Goal: Transaction & Acquisition: Purchase product/service

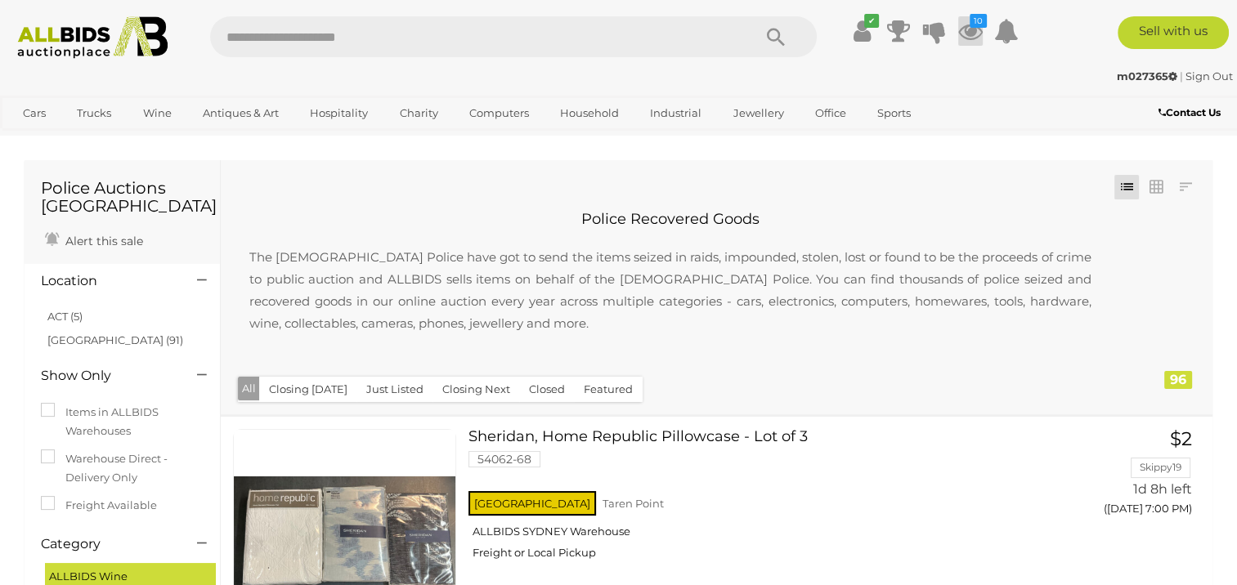
click at [964, 39] on icon at bounding box center [970, 30] width 25 height 29
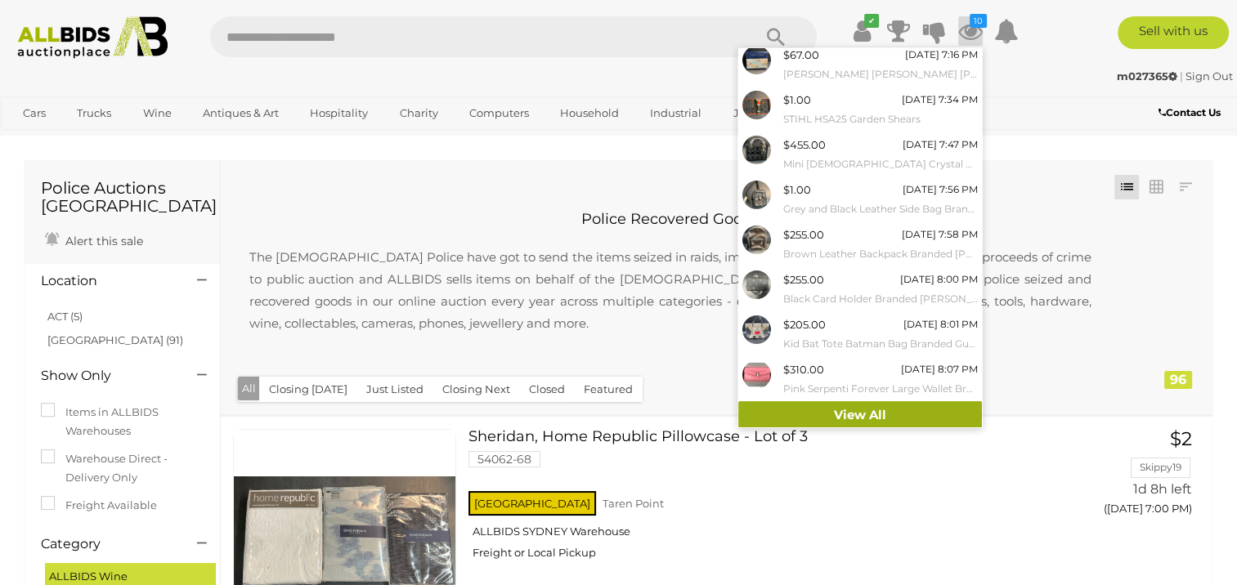
scroll to position [141, 0]
click at [842, 414] on link "View All" at bounding box center [860, 414] width 244 height 29
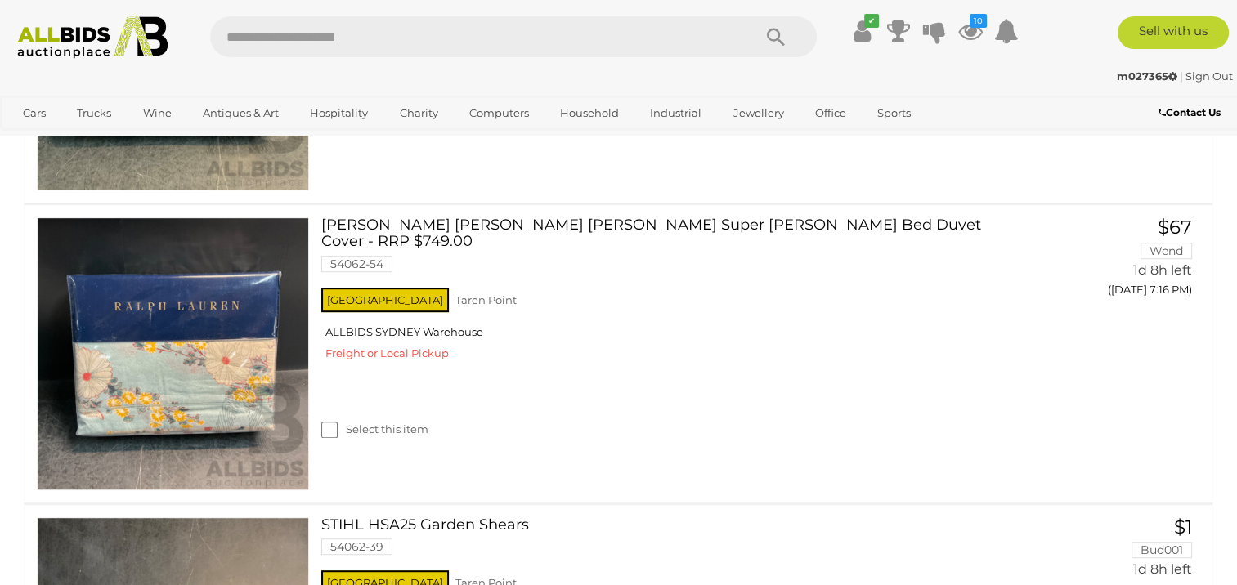
scroll to position [817, 0]
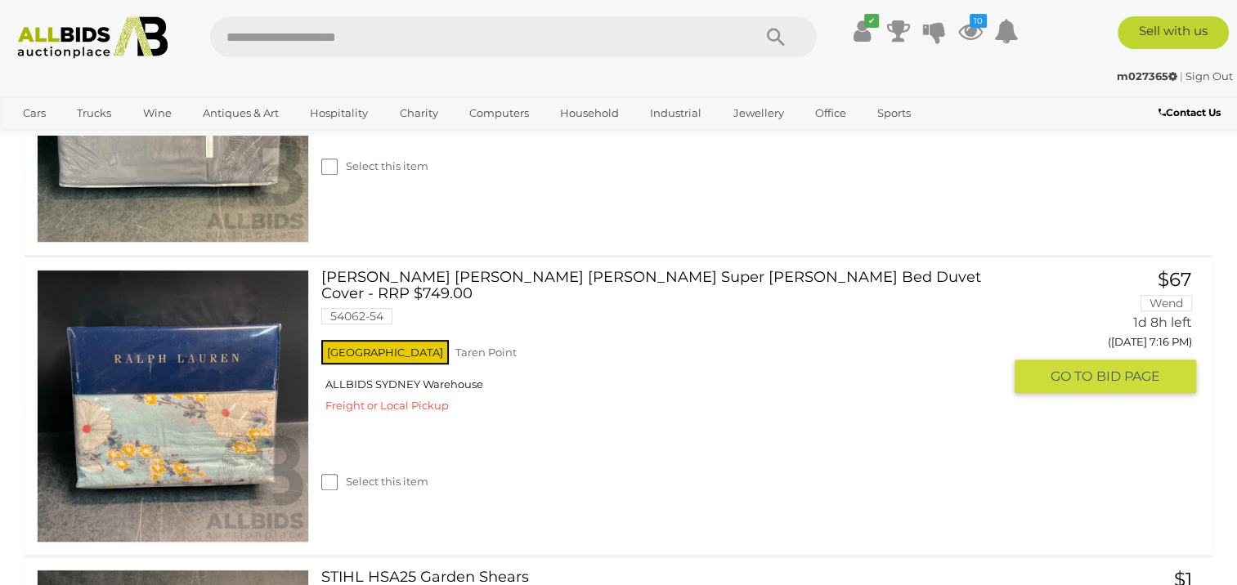
click at [72, 369] on link at bounding box center [173, 406] width 272 height 272
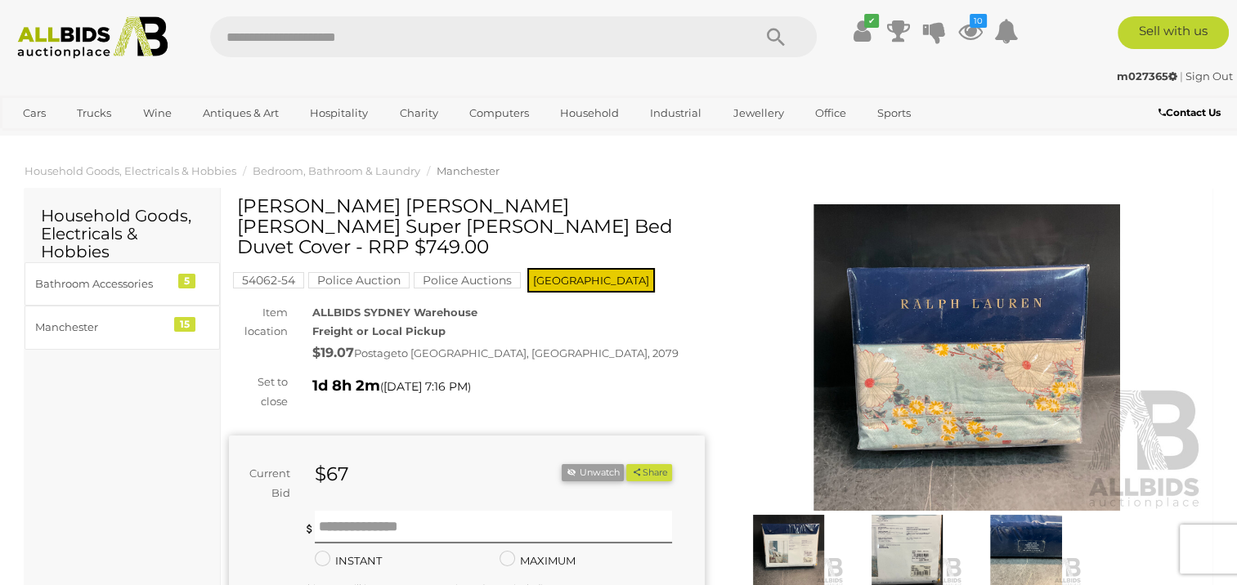
scroll to position [82, 0]
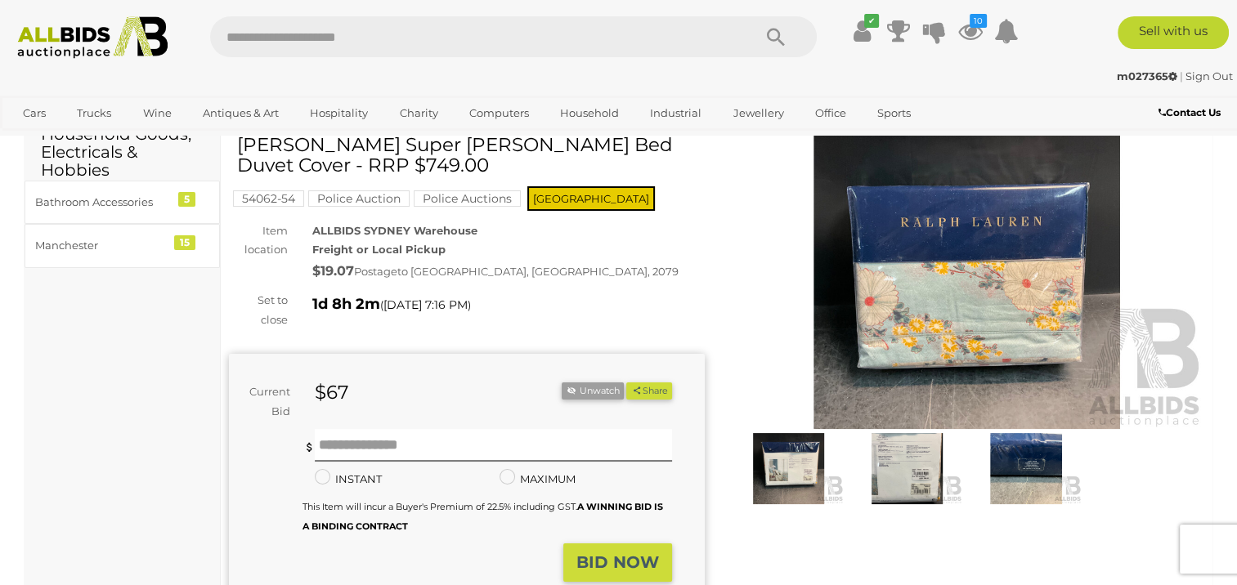
click at [902, 452] on img at bounding box center [907, 468] width 110 height 71
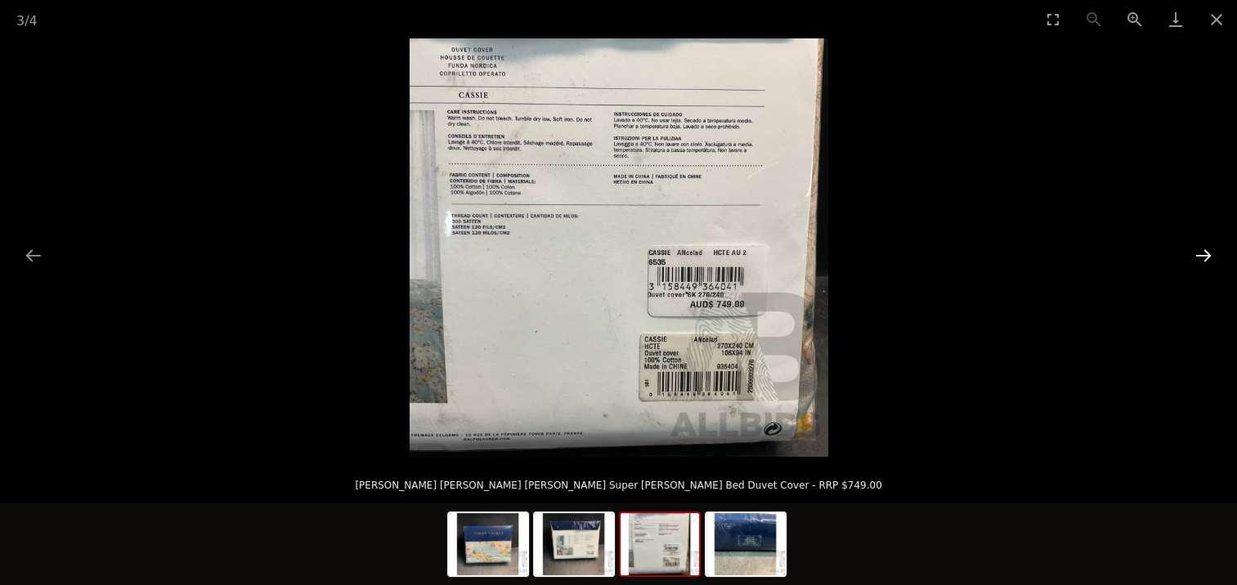
click at [1198, 258] on button "Next slide" at bounding box center [1203, 255] width 34 height 32
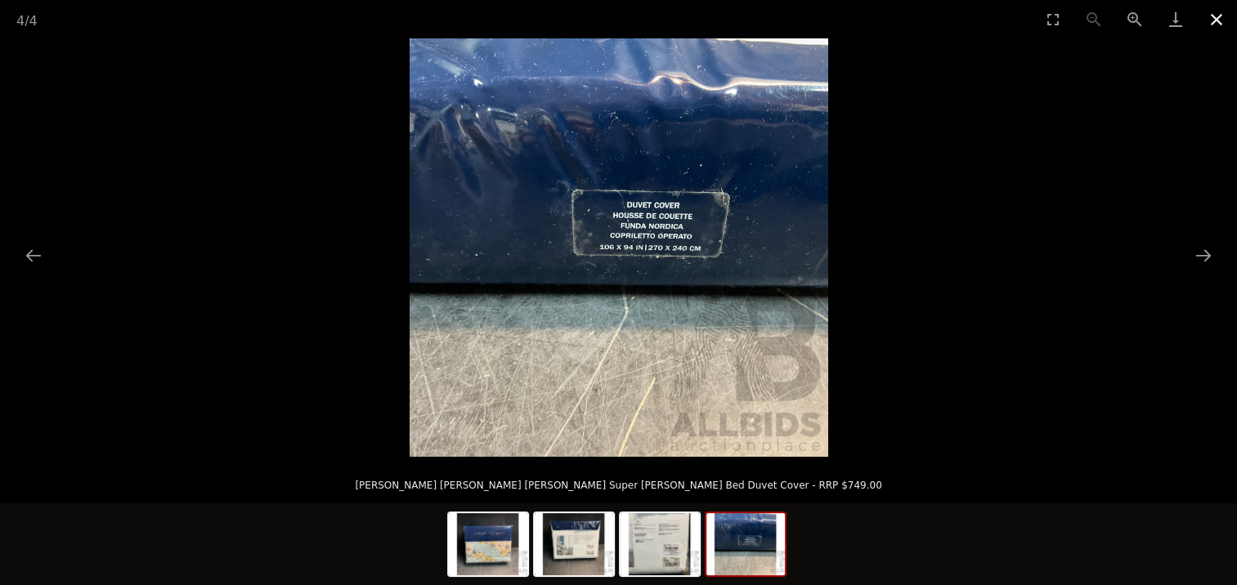
click at [1210, 24] on button "Close gallery" at bounding box center [1216, 19] width 41 height 38
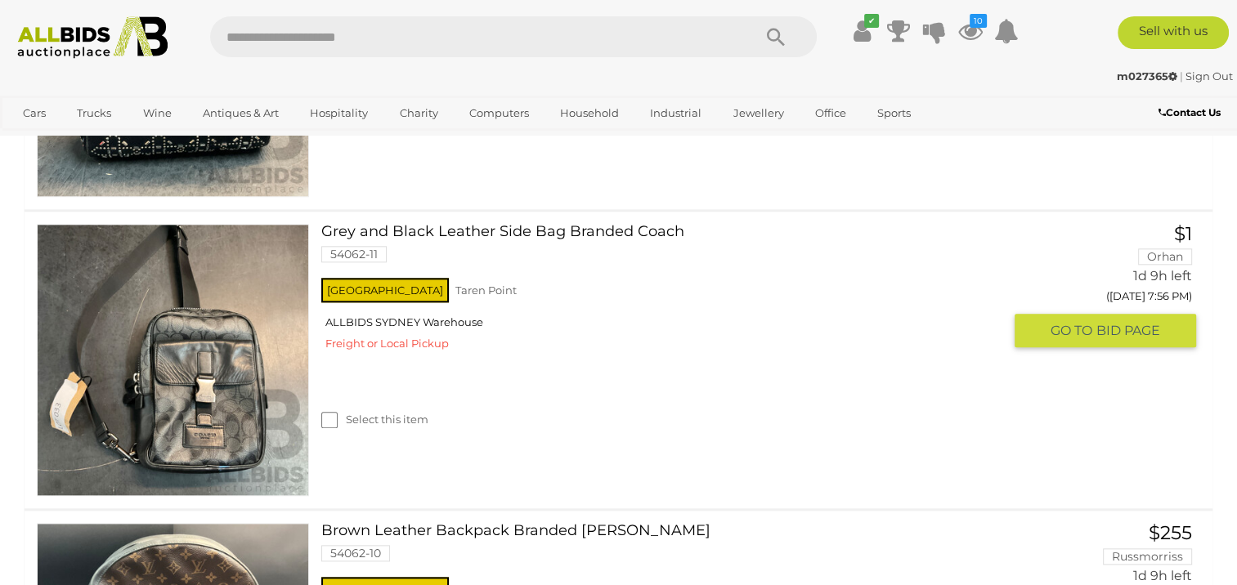
scroll to position [1805, 0]
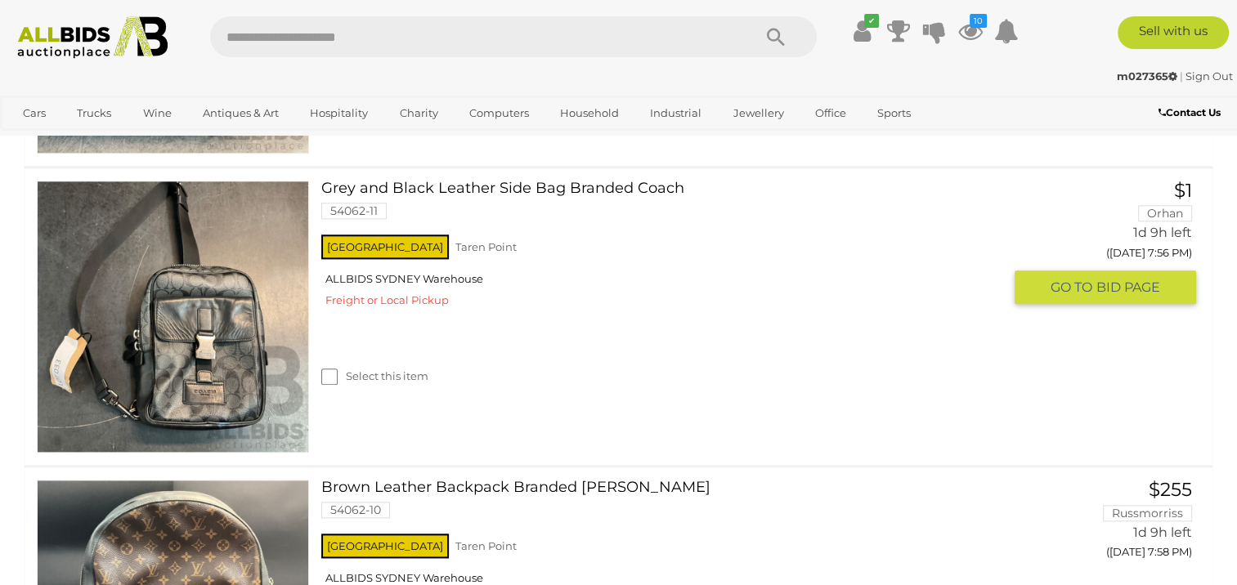
click at [183, 308] on link at bounding box center [173, 317] width 272 height 272
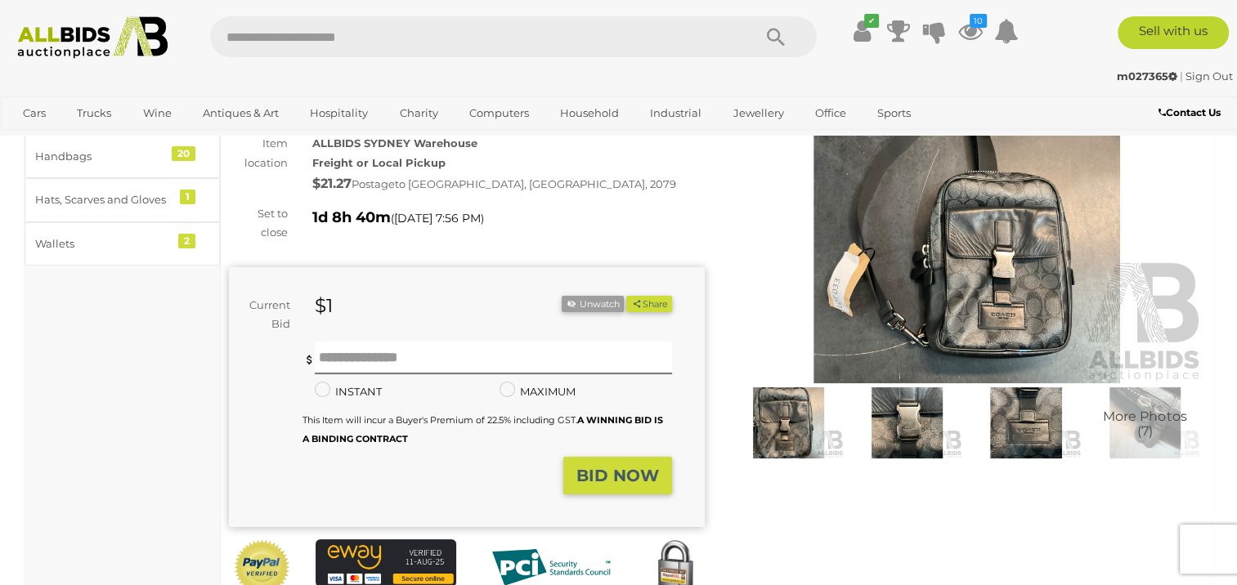
scroll to position [163, 0]
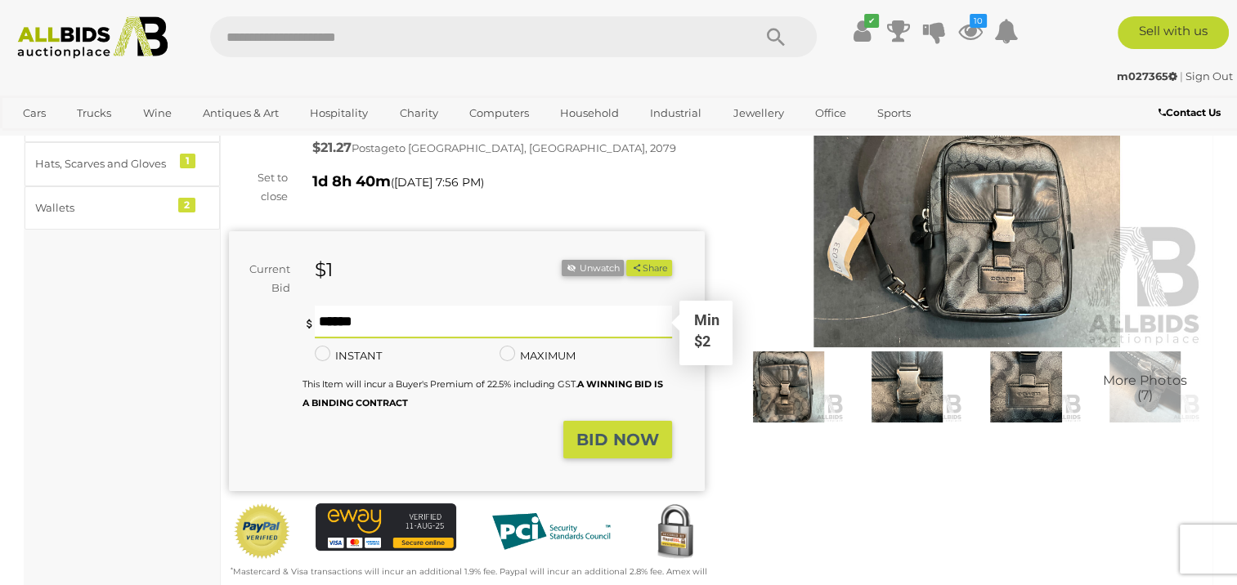
click at [435, 324] on input "text" at bounding box center [493, 322] width 356 height 33
type input "**"
click at [1040, 391] on img at bounding box center [1025, 386] width 110 height 71
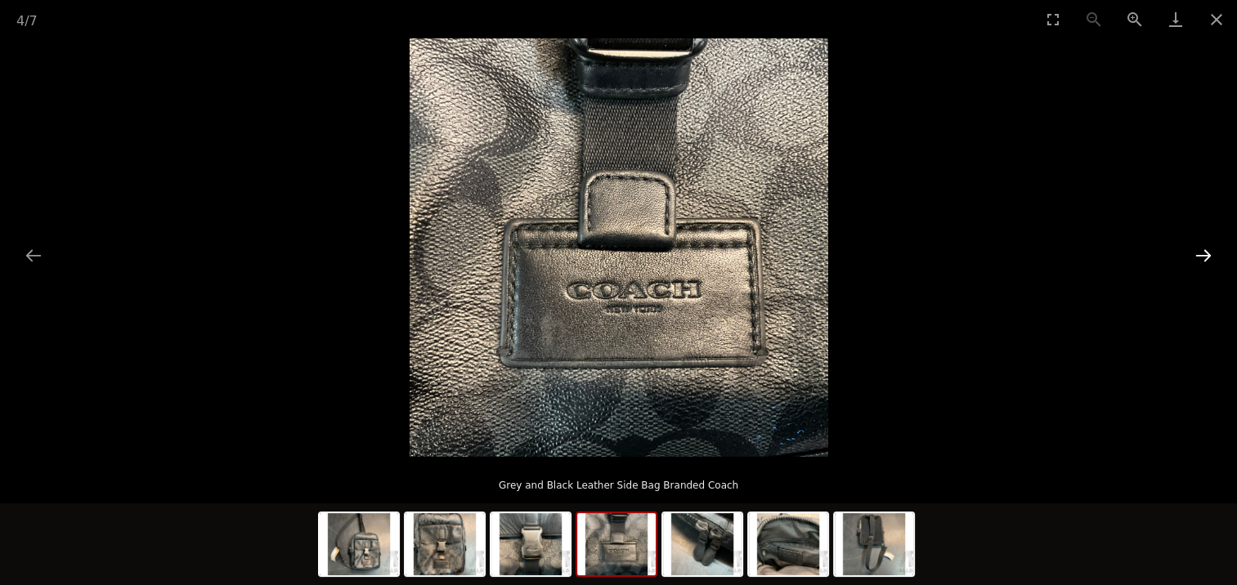
click at [1205, 251] on button "Next slide" at bounding box center [1203, 255] width 34 height 32
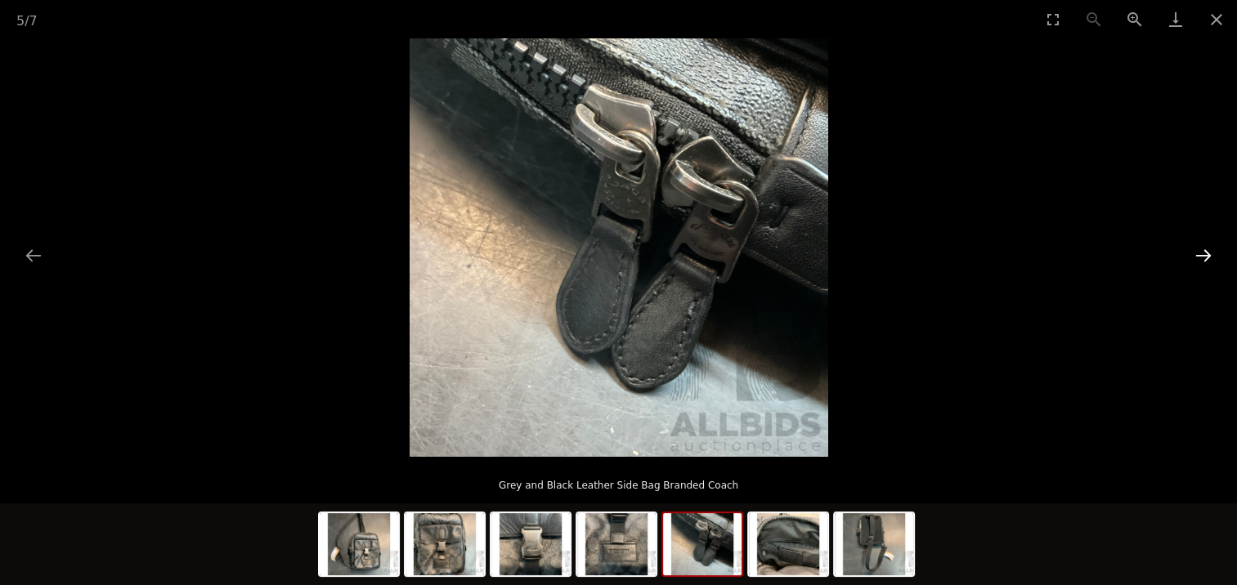
click at [1205, 251] on button "Next slide" at bounding box center [1203, 255] width 34 height 32
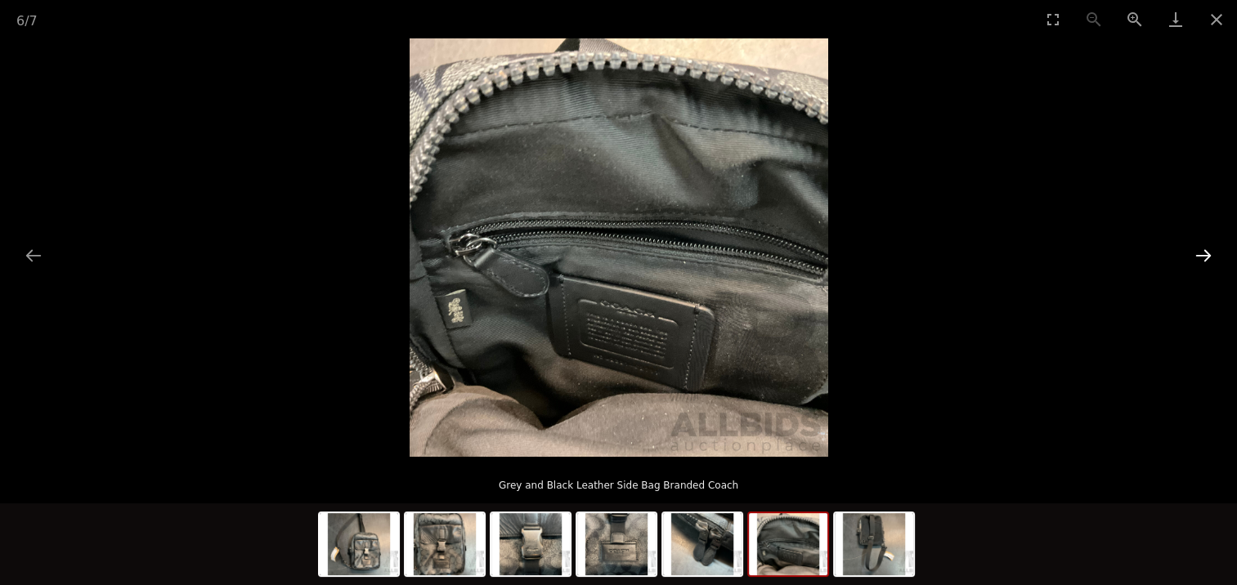
click at [1205, 251] on button "Next slide" at bounding box center [1203, 255] width 34 height 32
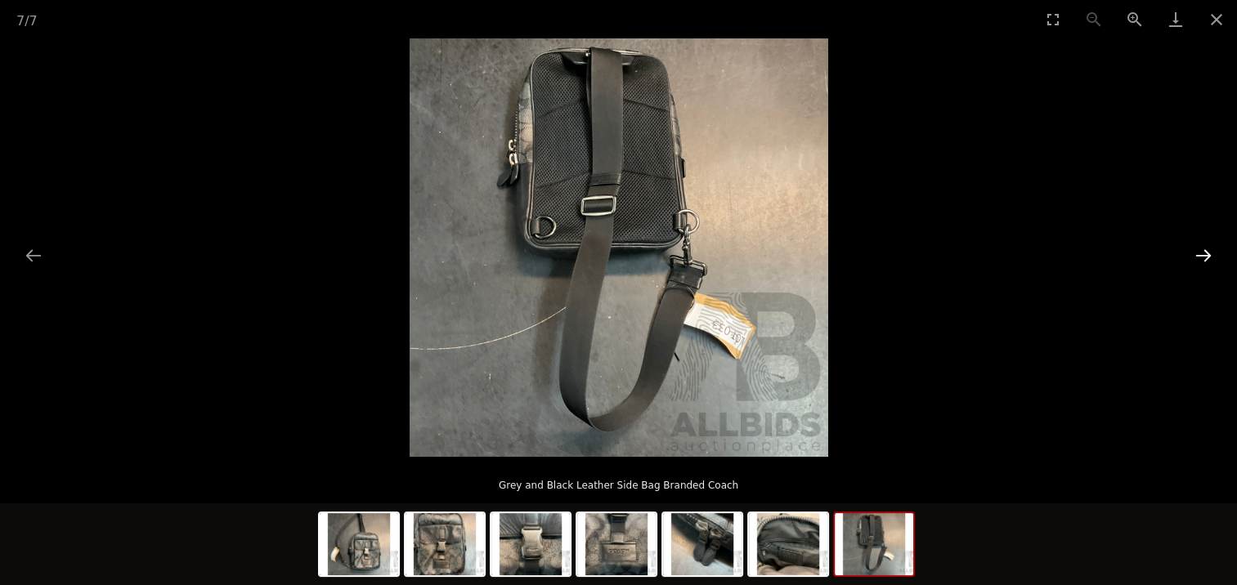
click at [1205, 251] on button "Next slide" at bounding box center [1203, 255] width 34 height 32
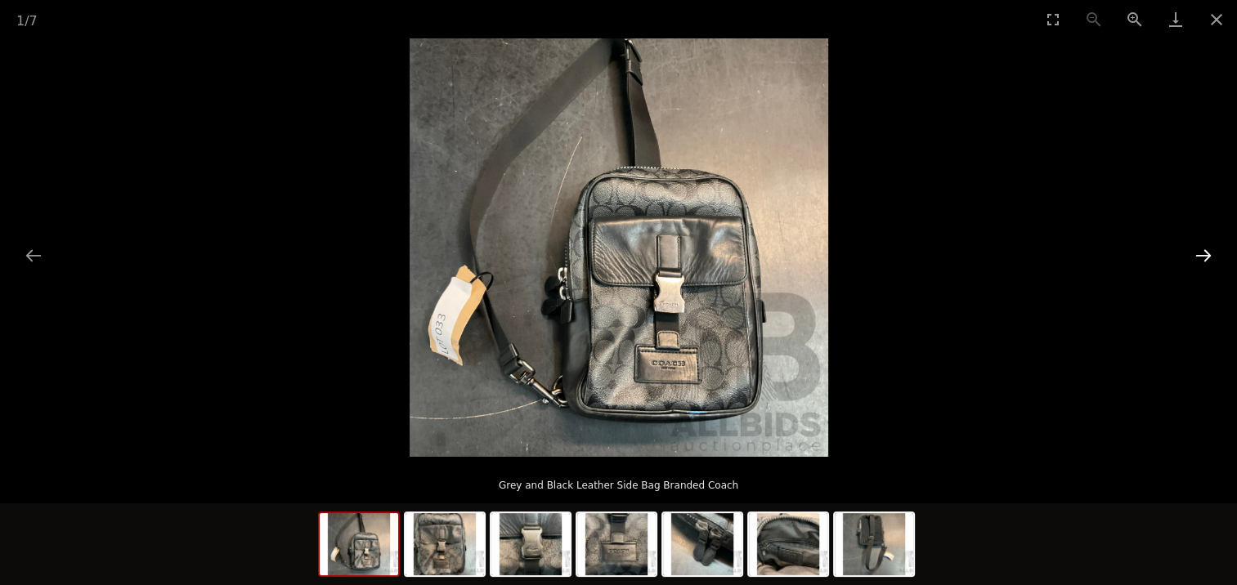
click at [1205, 251] on button "Next slide" at bounding box center [1203, 255] width 34 height 32
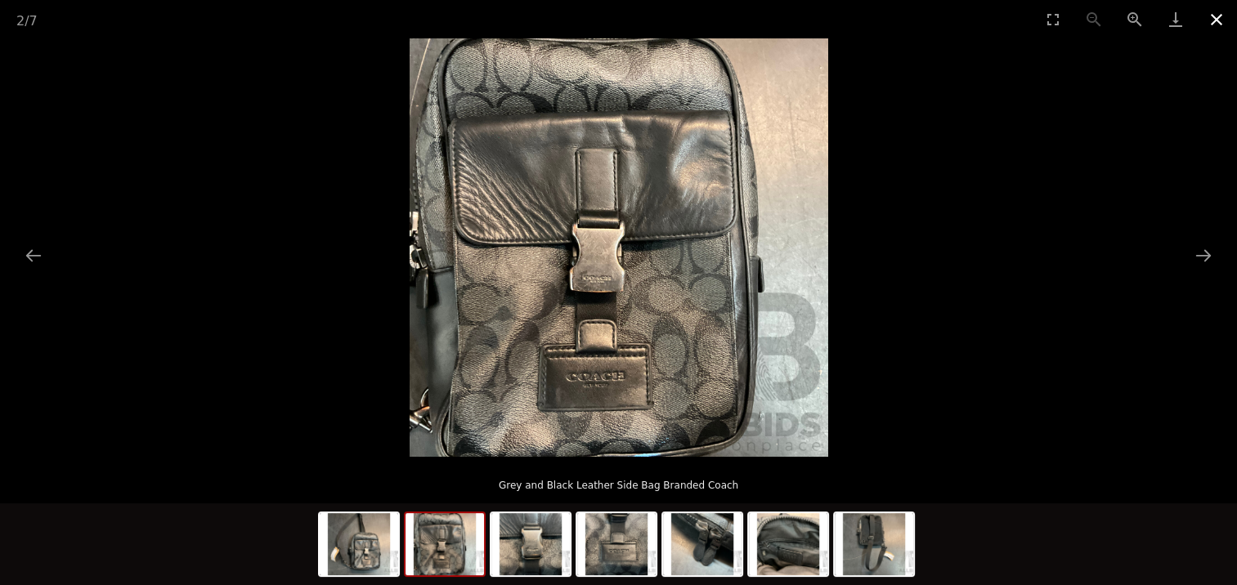
click at [1211, 20] on button "Close gallery" at bounding box center [1216, 19] width 41 height 38
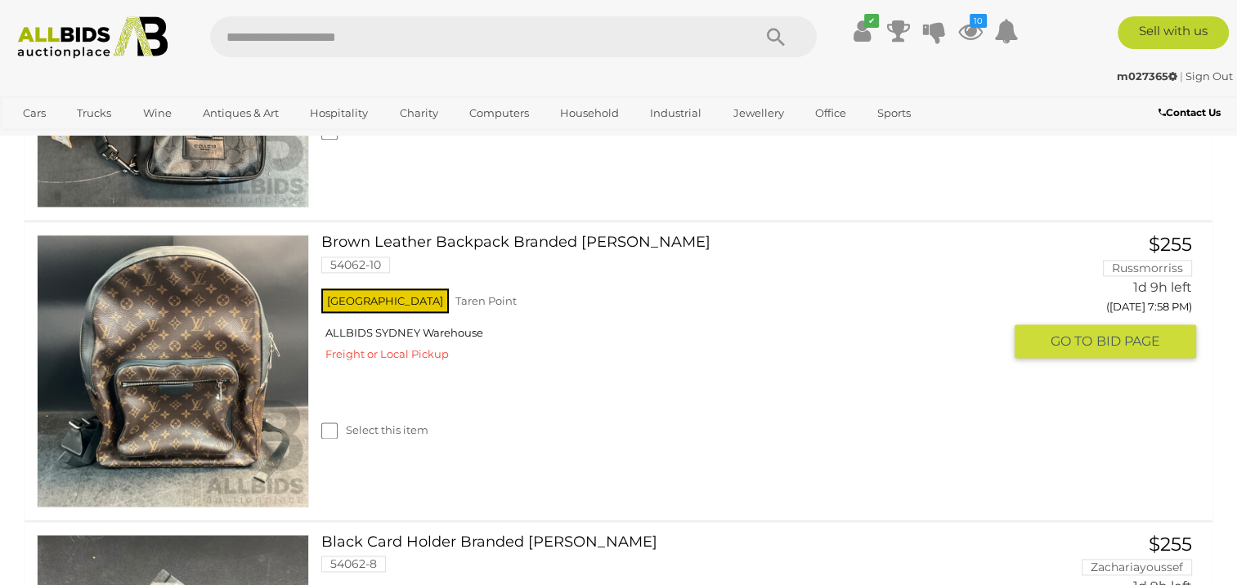
scroll to position [2295, 0]
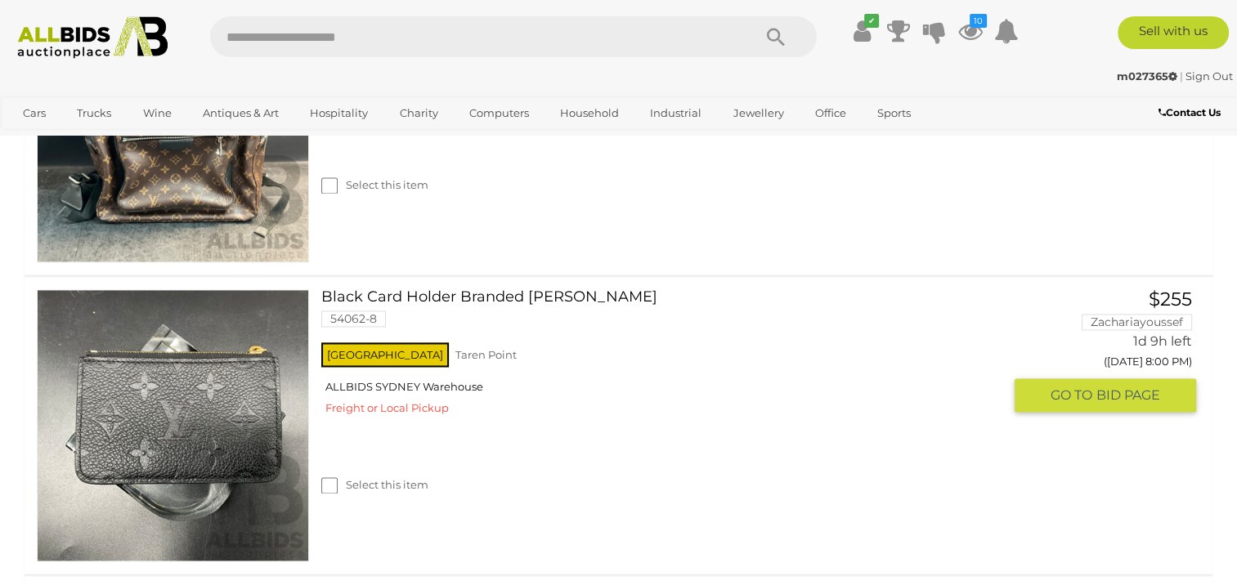
click at [190, 351] on link at bounding box center [173, 425] width 272 height 272
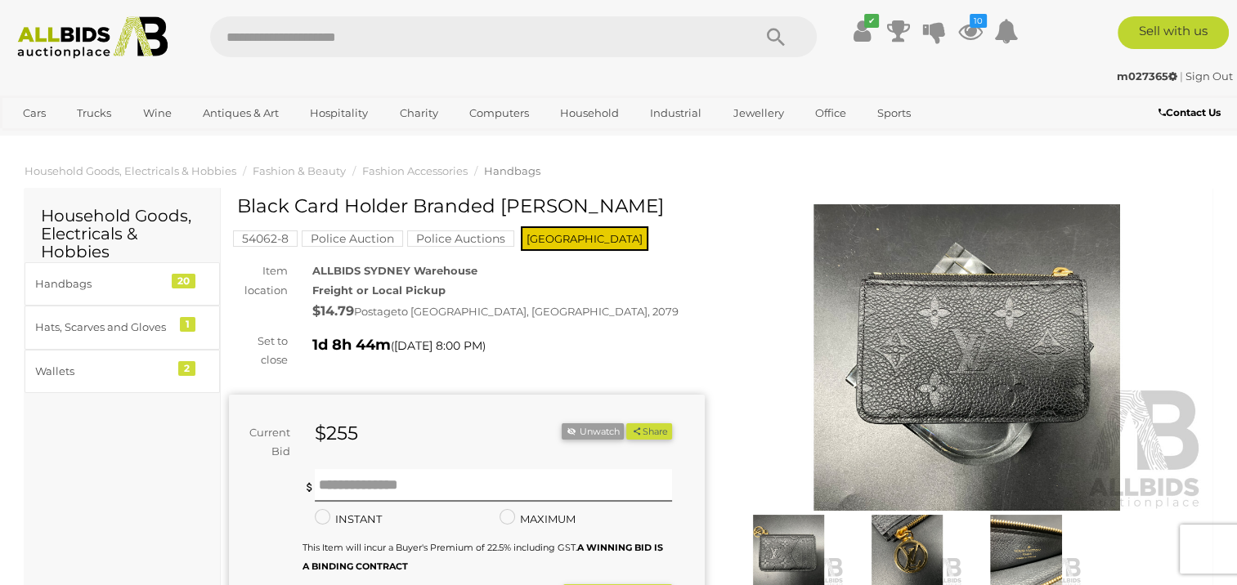
drag, startPoint x: 0, startPoint y: 0, endPoint x: 970, endPoint y: 331, distance: 1025.1
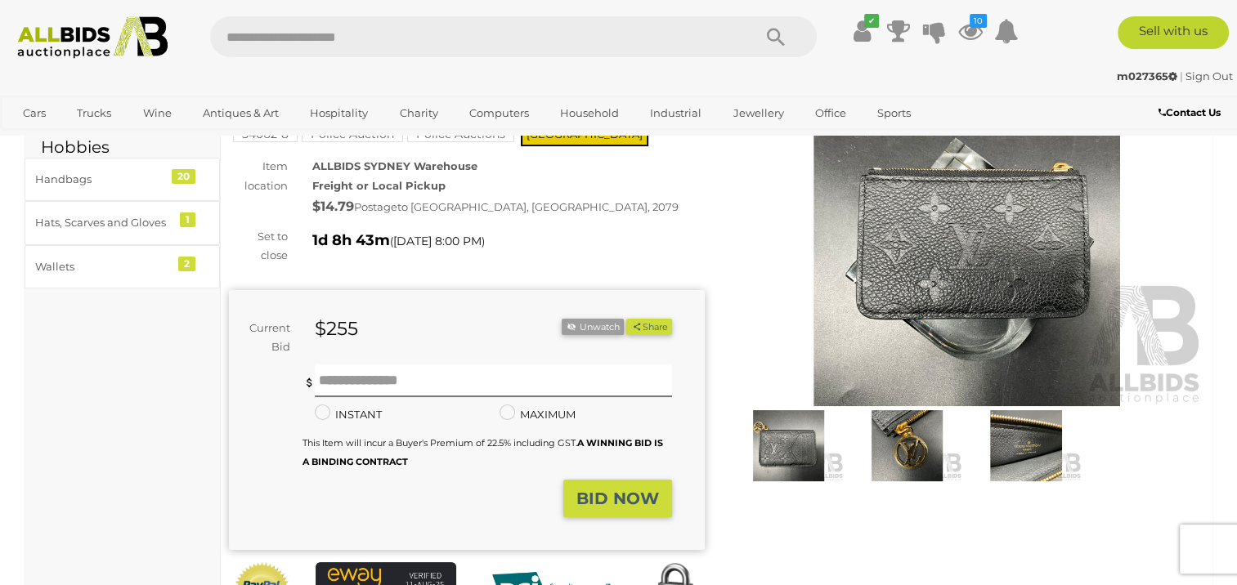
scroll to position [82, 0]
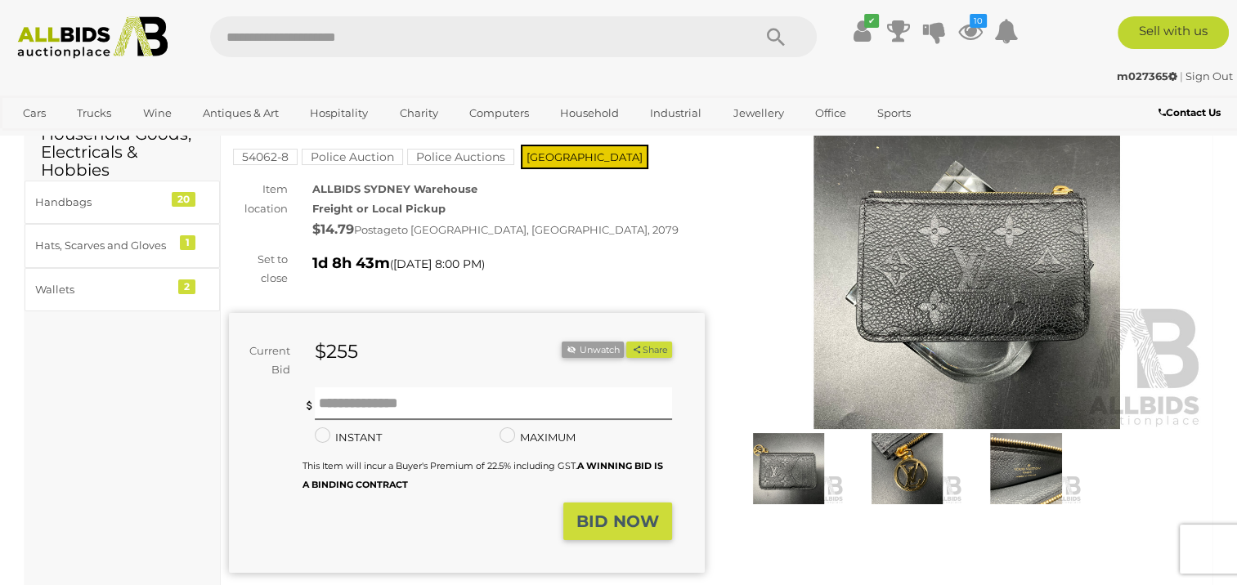
click at [1018, 253] on img at bounding box center [967, 276] width 476 height 306
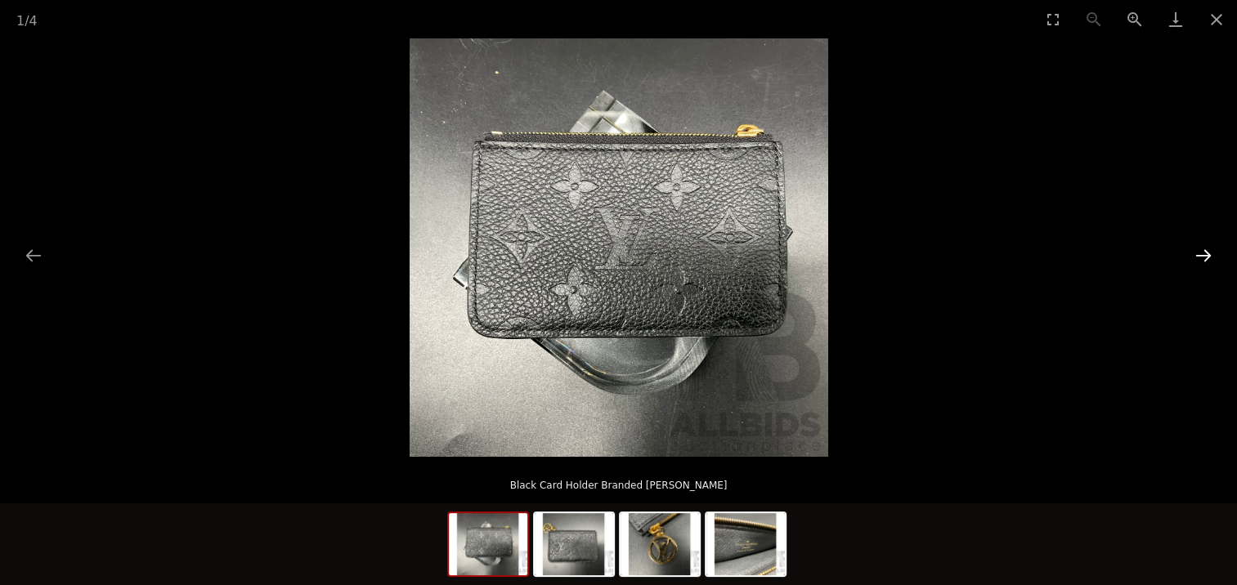
click at [1204, 249] on button "Next slide" at bounding box center [1203, 255] width 34 height 32
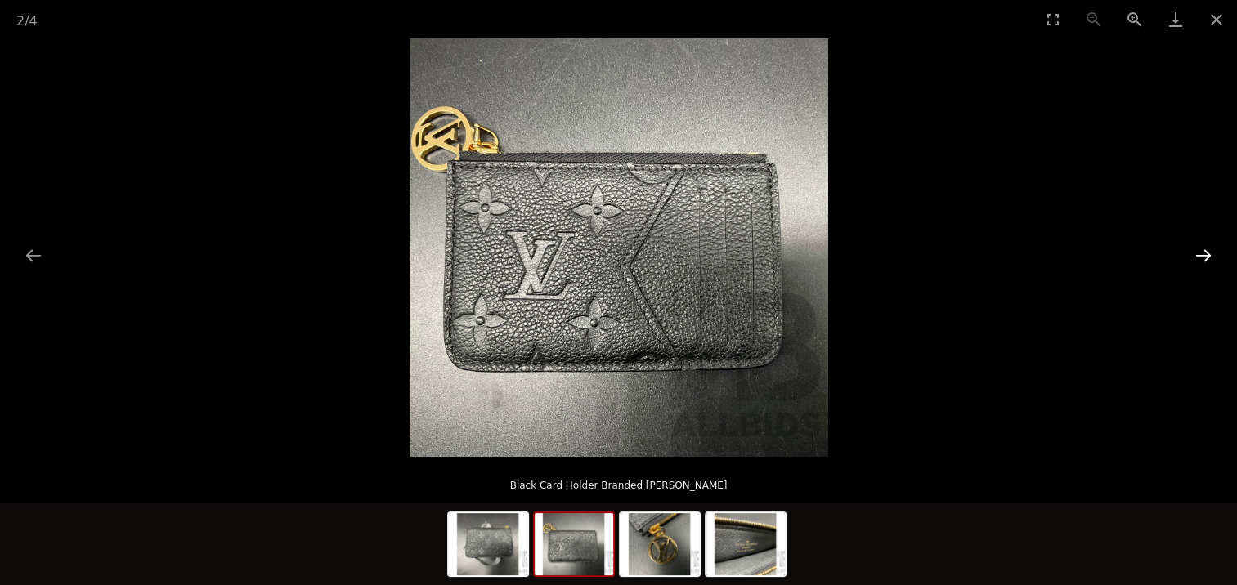
click at [1204, 249] on button "Next slide" at bounding box center [1203, 255] width 34 height 32
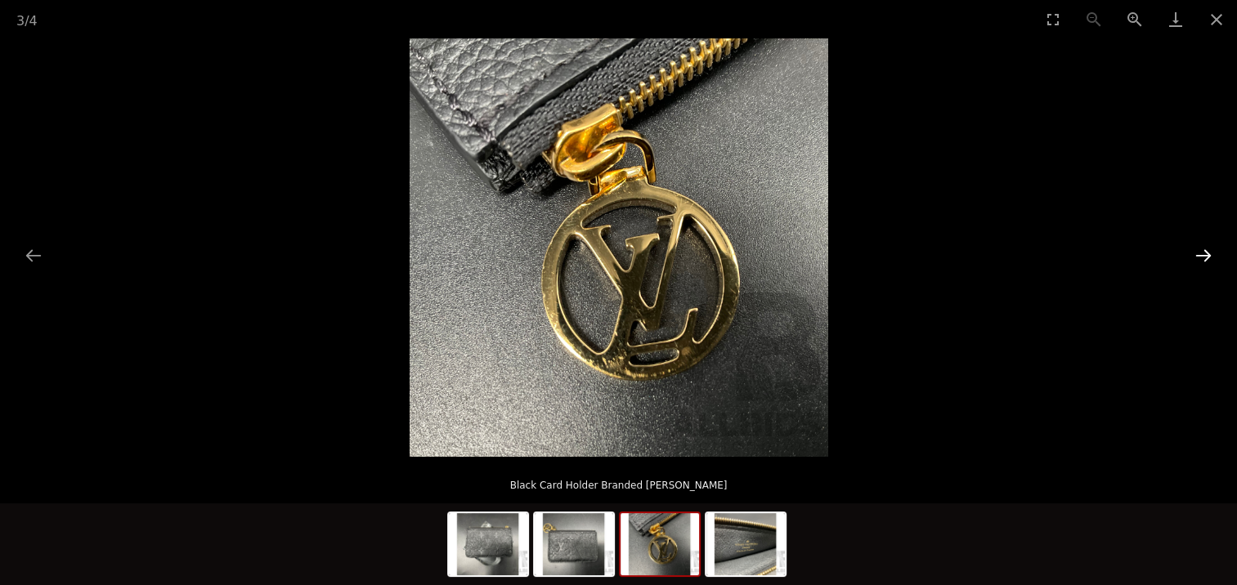
click at [1204, 249] on button "Next slide" at bounding box center [1203, 255] width 34 height 32
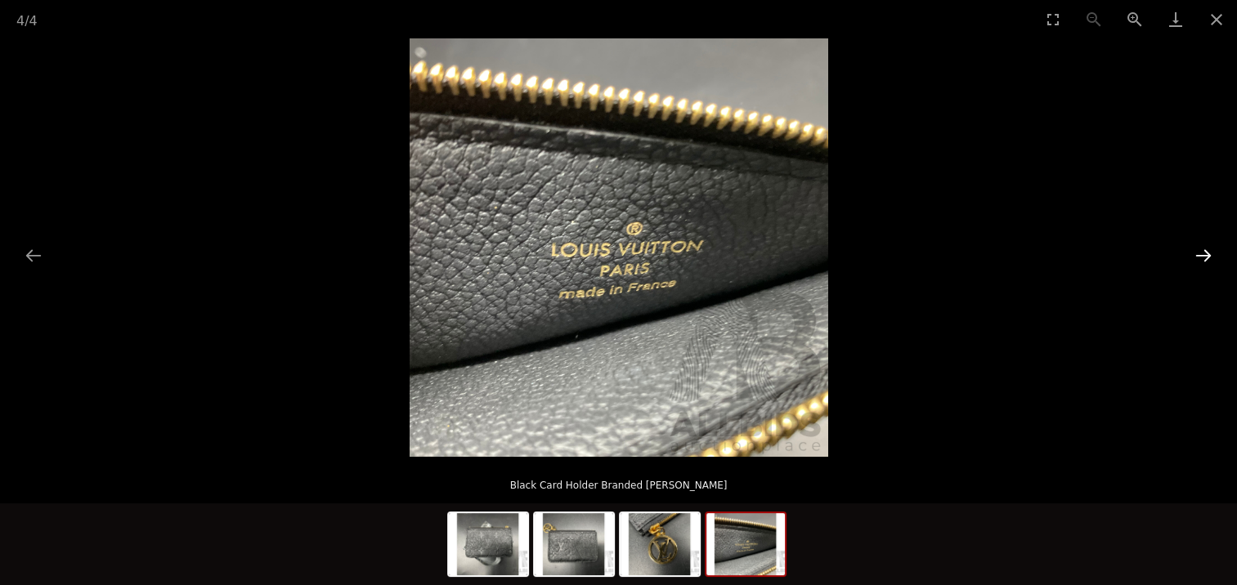
click at [1204, 249] on button "Next slide" at bounding box center [1203, 255] width 34 height 32
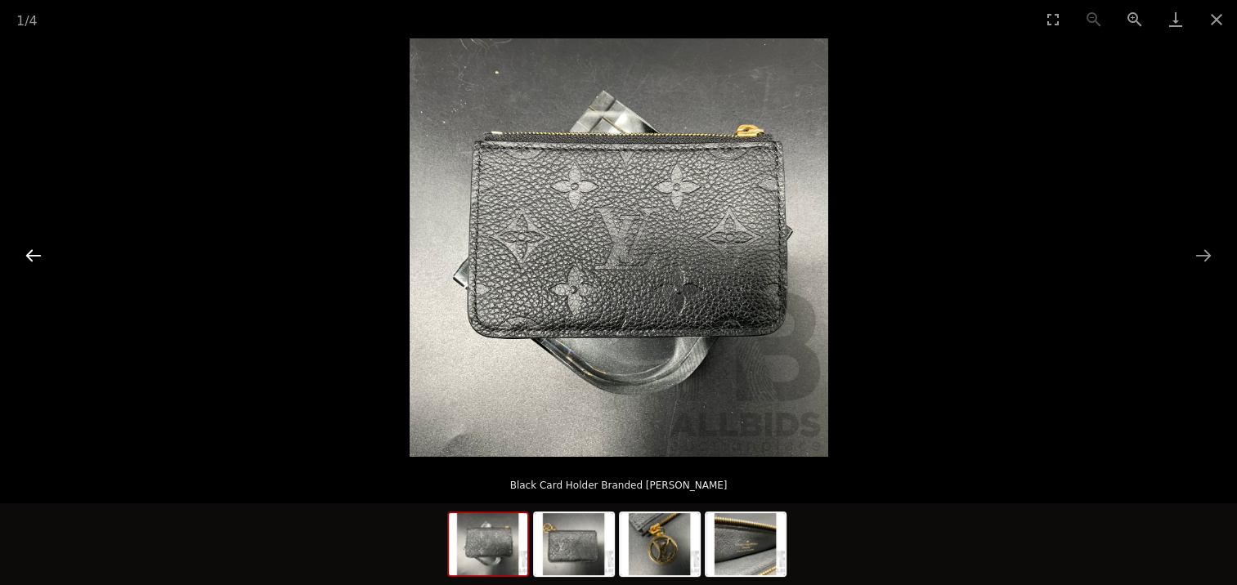
click at [30, 246] on button "Previous slide" at bounding box center [33, 255] width 34 height 32
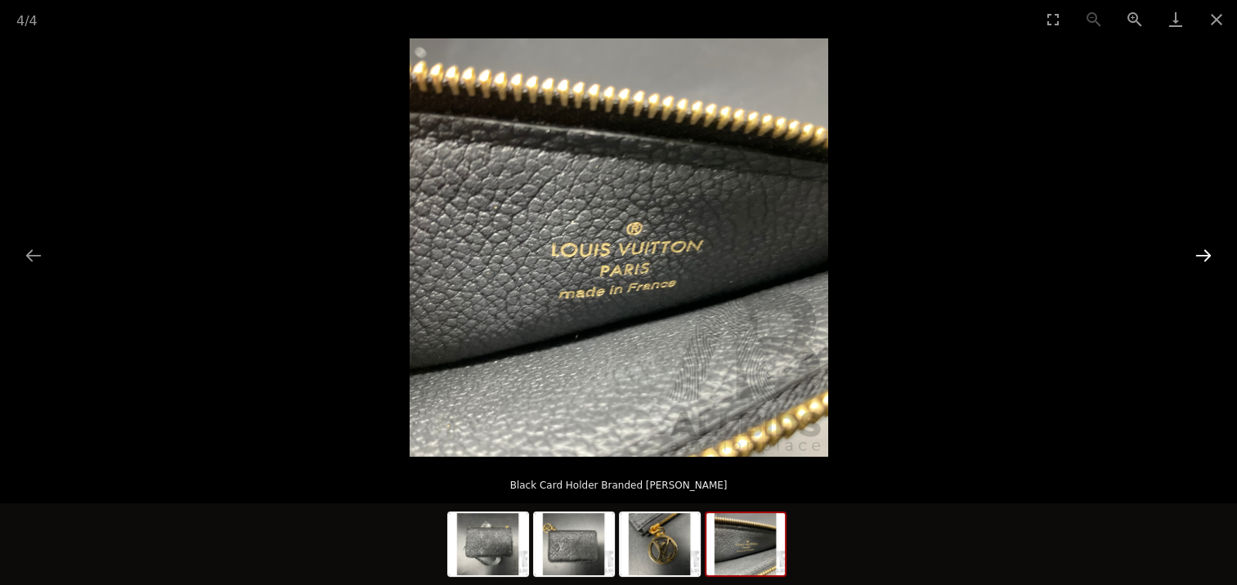
click at [1205, 254] on button "Next slide" at bounding box center [1203, 255] width 34 height 32
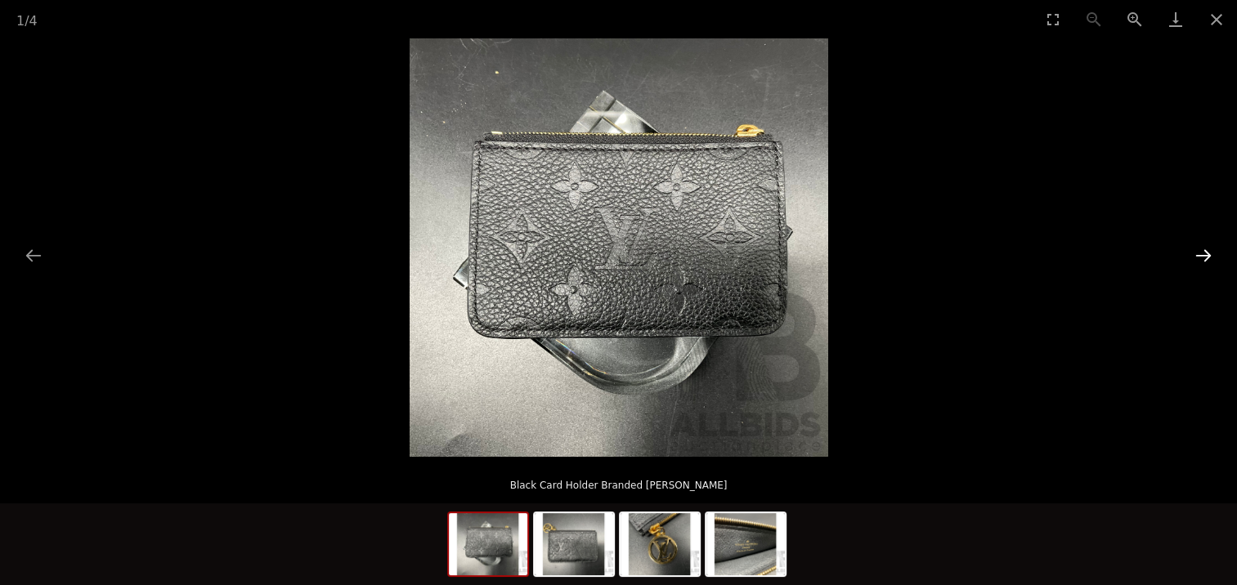
click at [1205, 254] on button "Next slide" at bounding box center [1203, 255] width 34 height 32
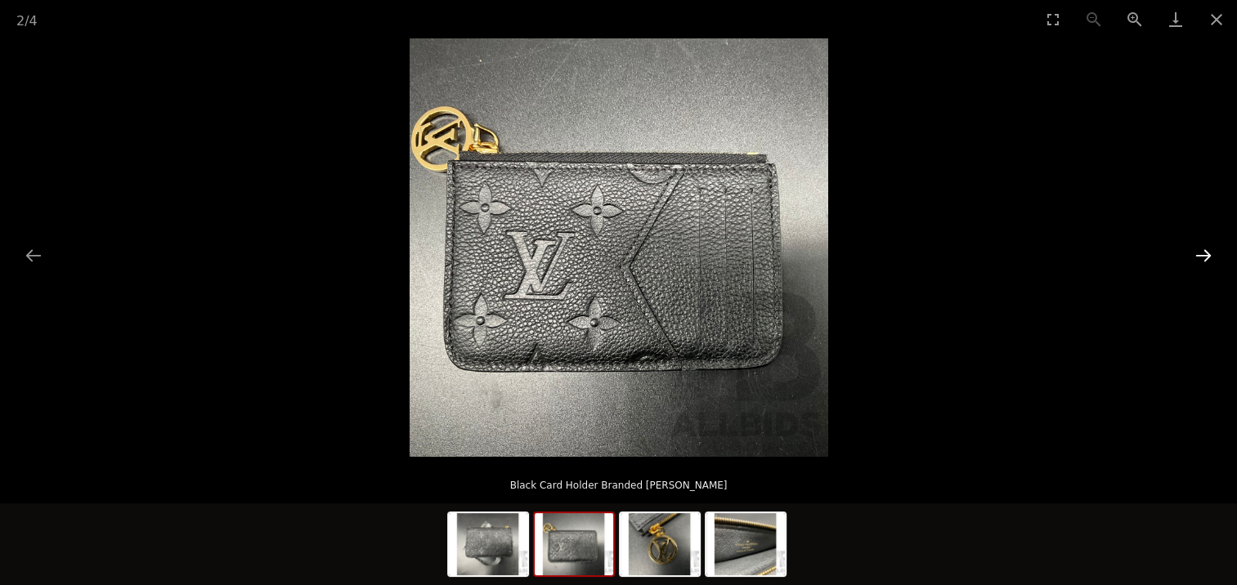
click at [1205, 254] on button "Next slide" at bounding box center [1203, 255] width 34 height 32
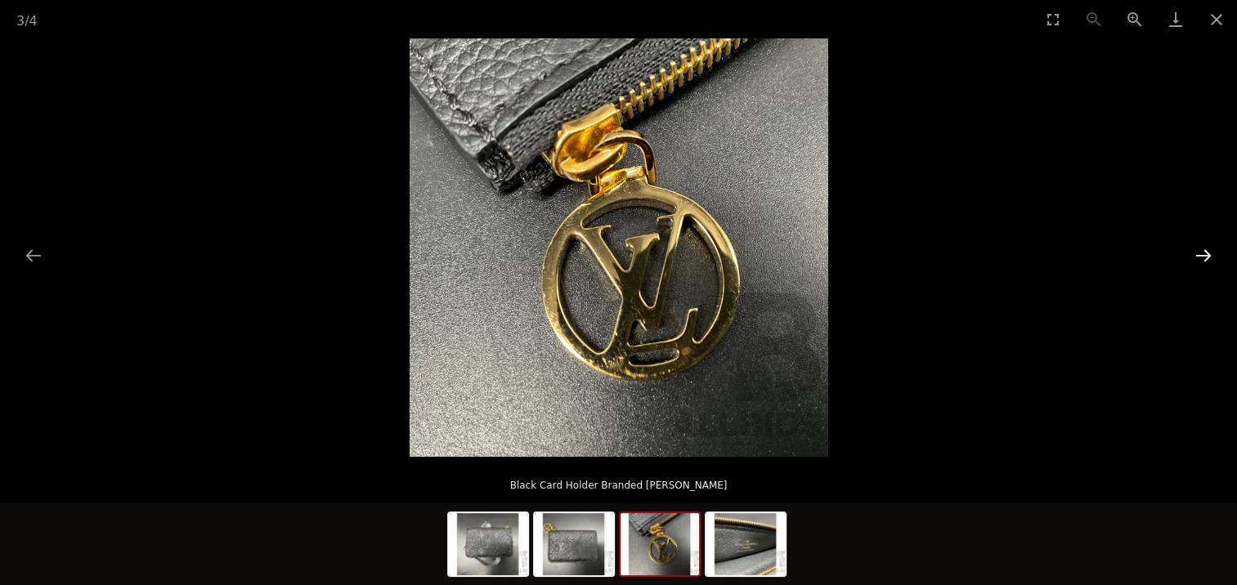
click at [1205, 254] on button "Next slide" at bounding box center [1203, 255] width 34 height 32
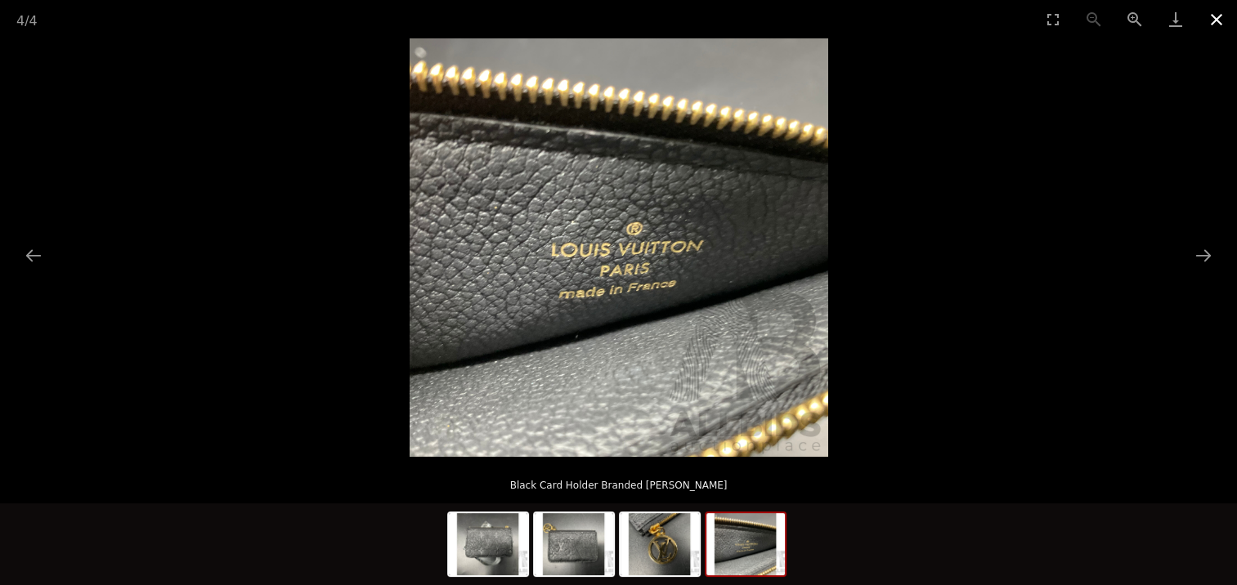
click at [1211, 20] on button "Close gallery" at bounding box center [1216, 19] width 41 height 38
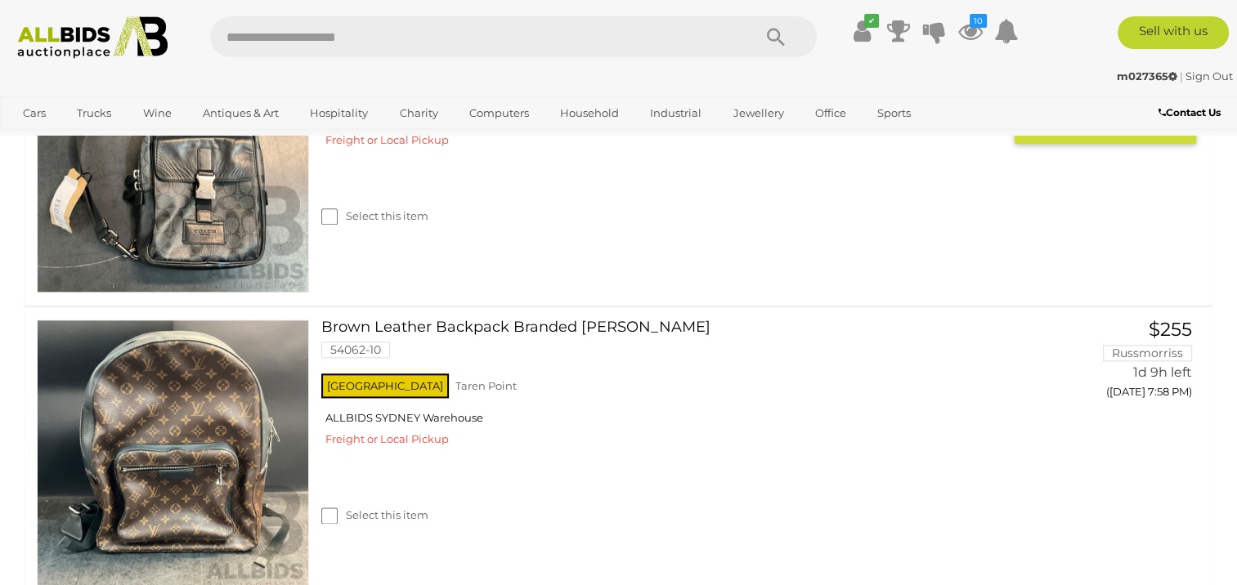
scroll to position [1968, 0]
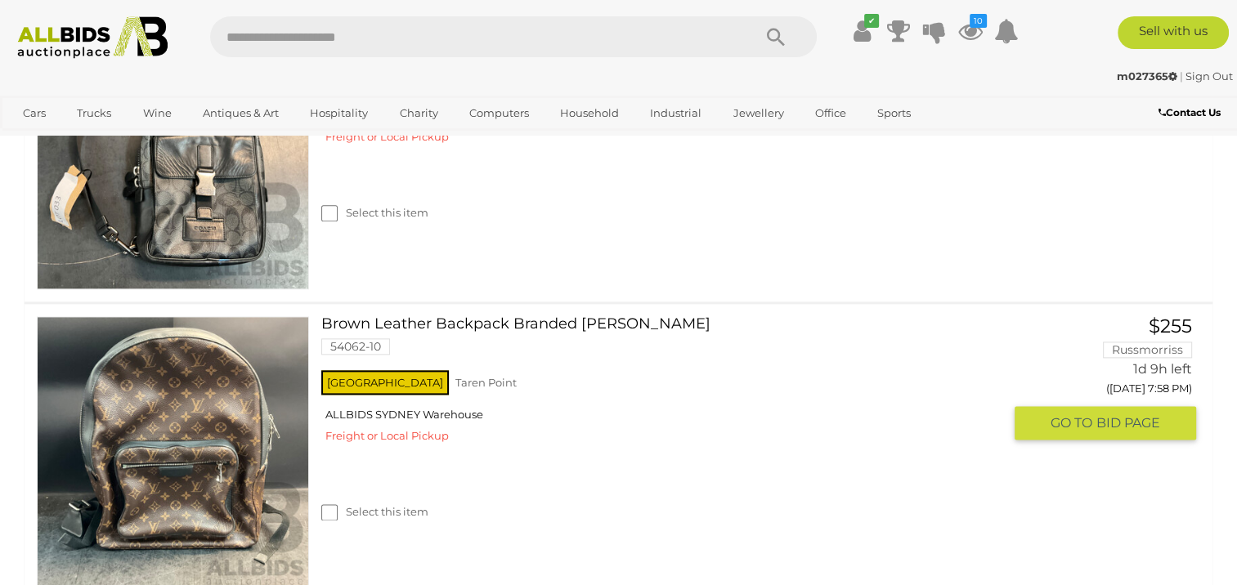
click at [515, 324] on link "Brown Leather Backpack Branded Louis Vuitton 54062-10" at bounding box center [667, 341] width 669 height 51
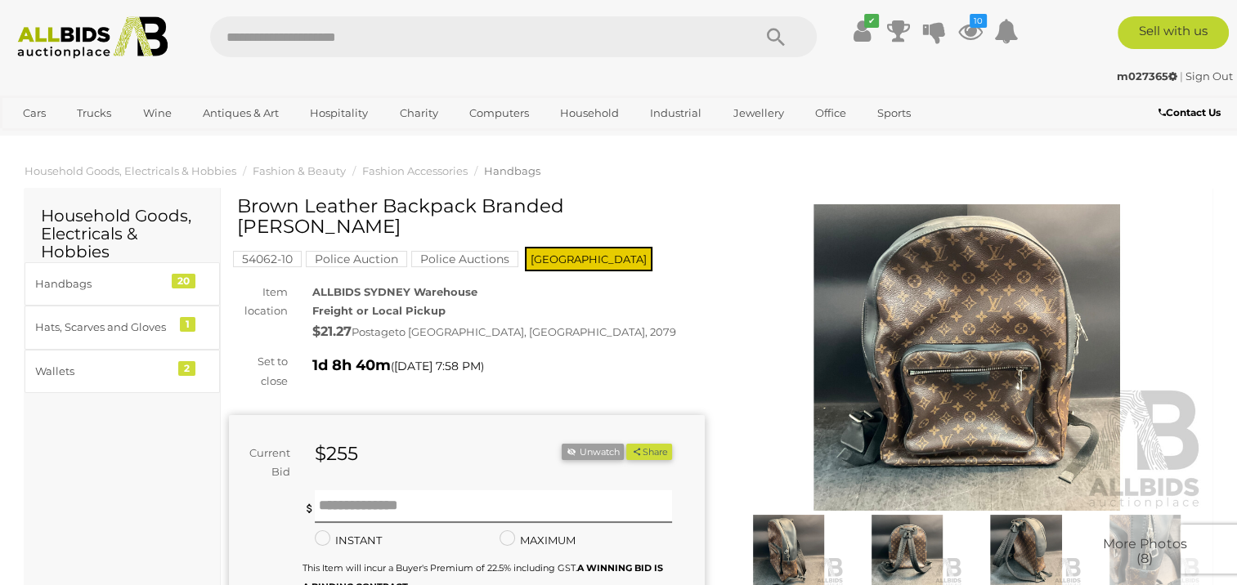
click at [948, 341] on img at bounding box center [967, 357] width 476 height 306
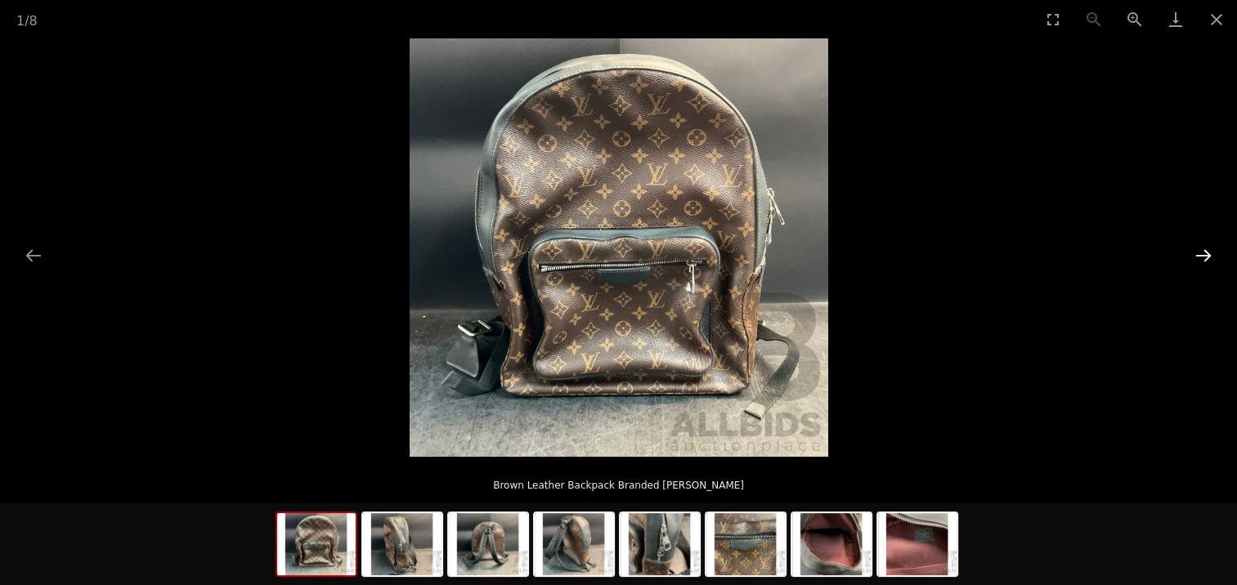
click at [1202, 252] on button "Next slide" at bounding box center [1203, 255] width 34 height 32
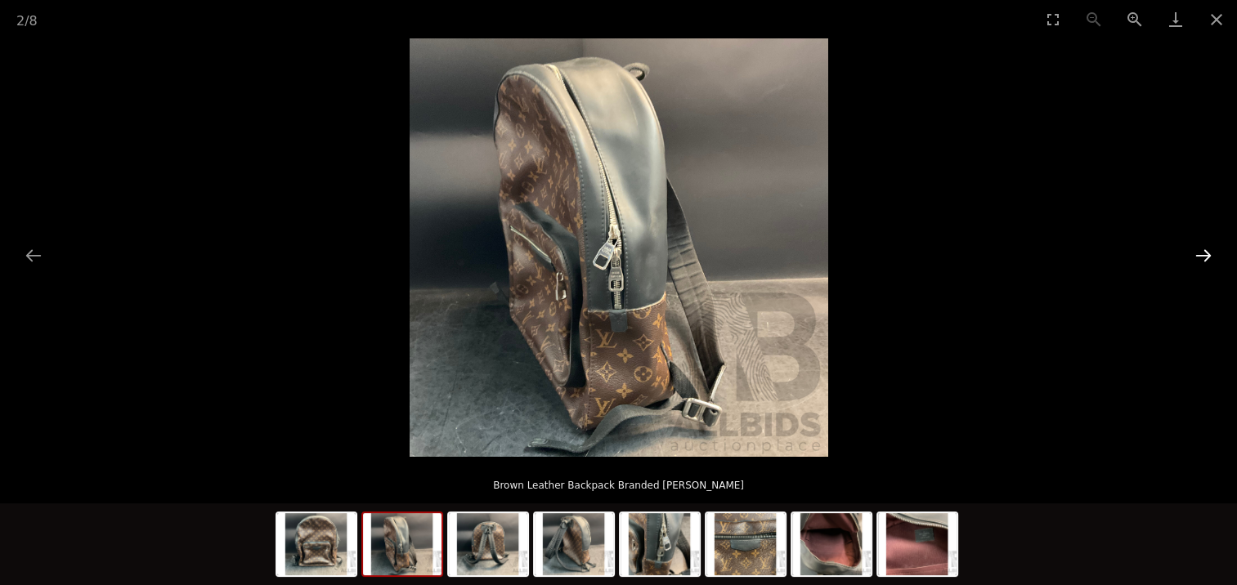
click at [1199, 253] on button "Next slide" at bounding box center [1203, 255] width 34 height 32
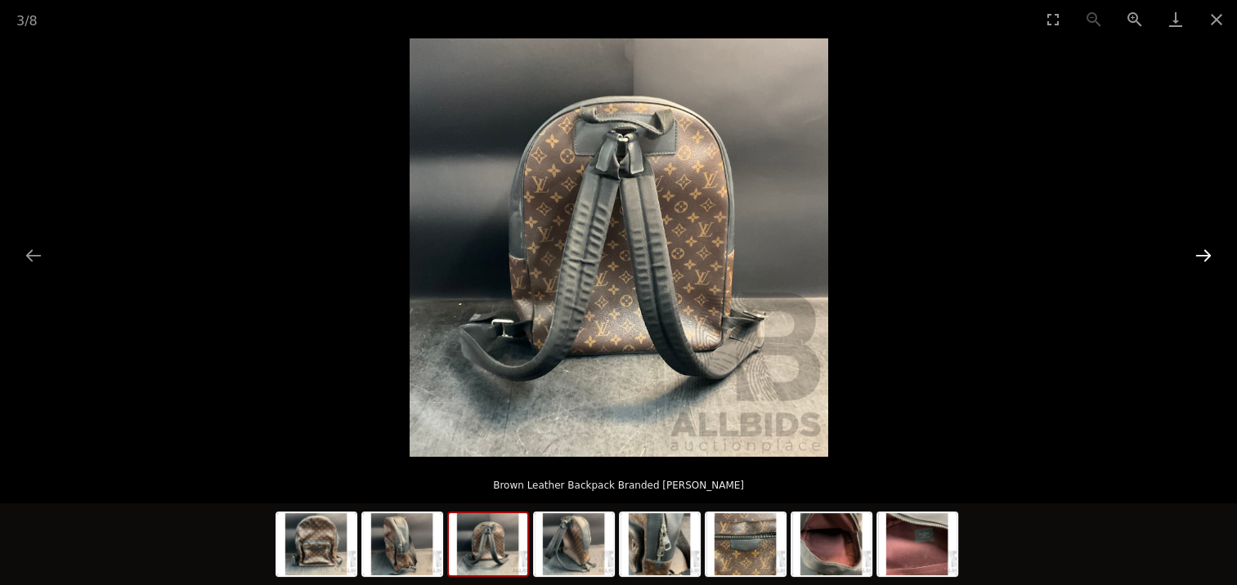
click at [1199, 253] on button "Next slide" at bounding box center [1203, 255] width 34 height 32
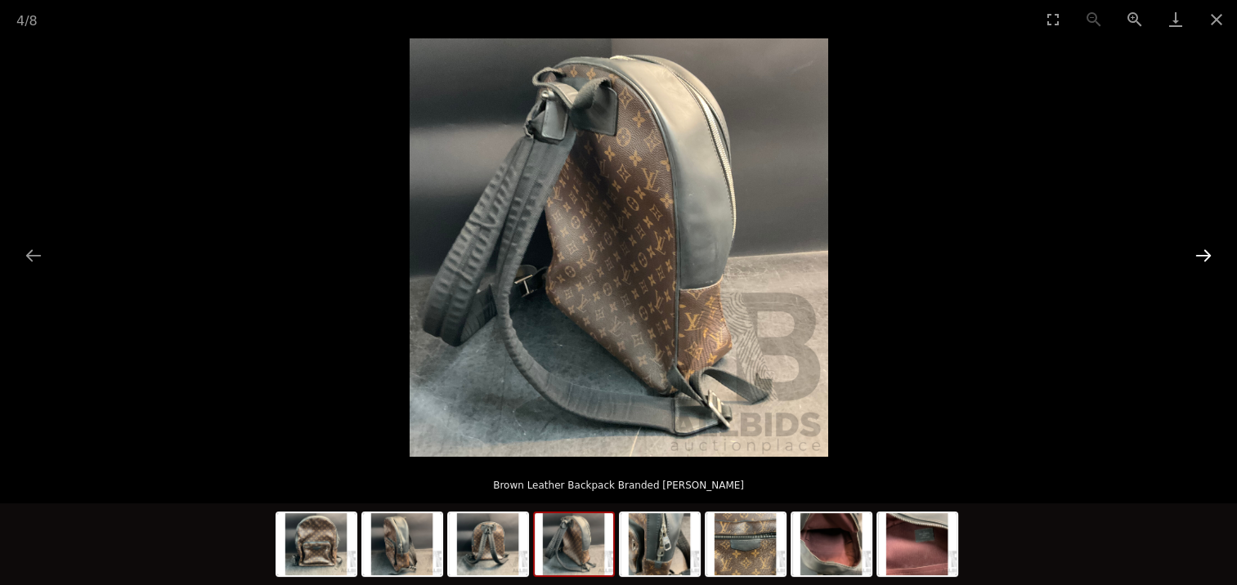
click at [1199, 253] on button "Next slide" at bounding box center [1203, 255] width 34 height 32
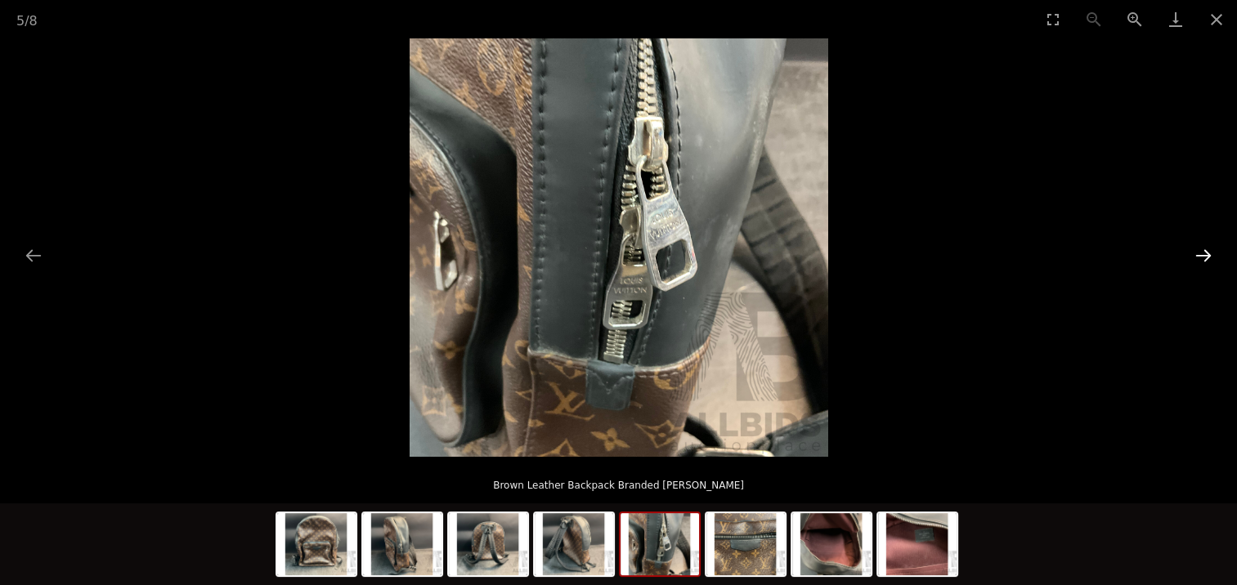
click at [1199, 253] on button "Next slide" at bounding box center [1203, 255] width 34 height 32
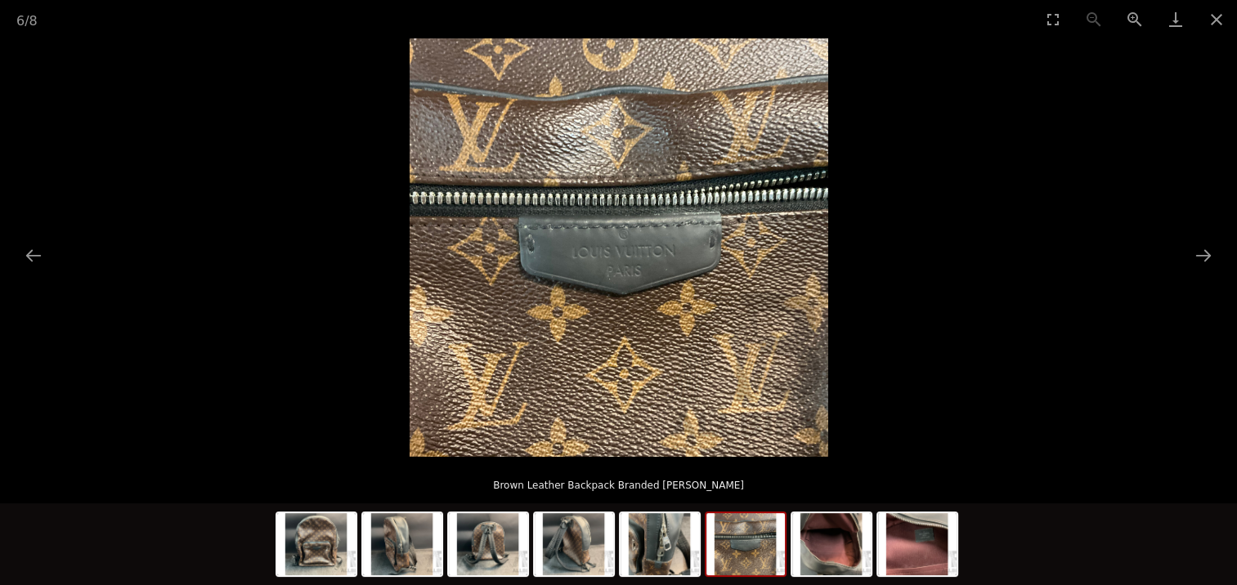
click at [609, 228] on img at bounding box center [618, 247] width 418 height 418
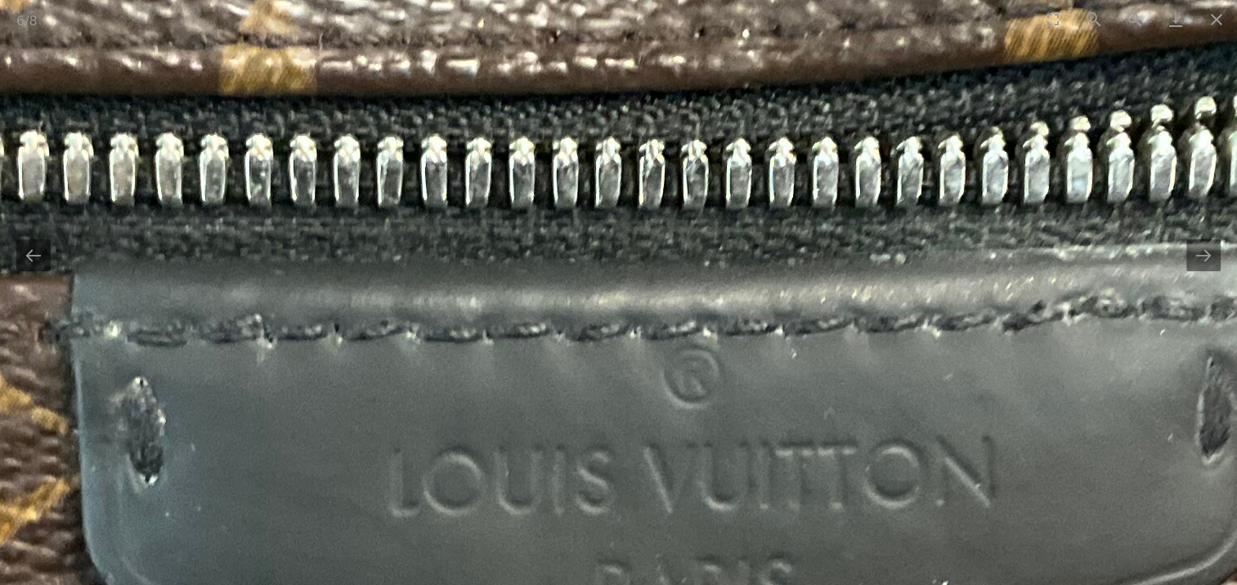
click at [609, 228] on img at bounding box center [664, 455] width 2472 height 2472
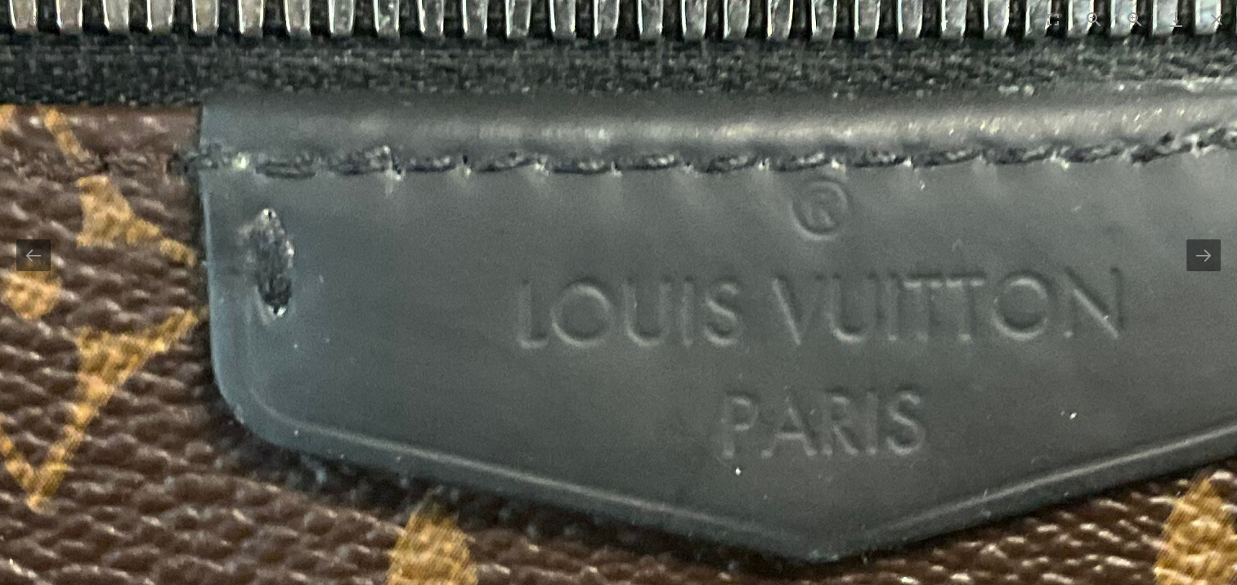
drag, startPoint x: 631, startPoint y: 311, endPoint x: 749, endPoint y: 124, distance: 221.5
click at [758, 138] on img at bounding box center [792, 286] width 2472 height 2472
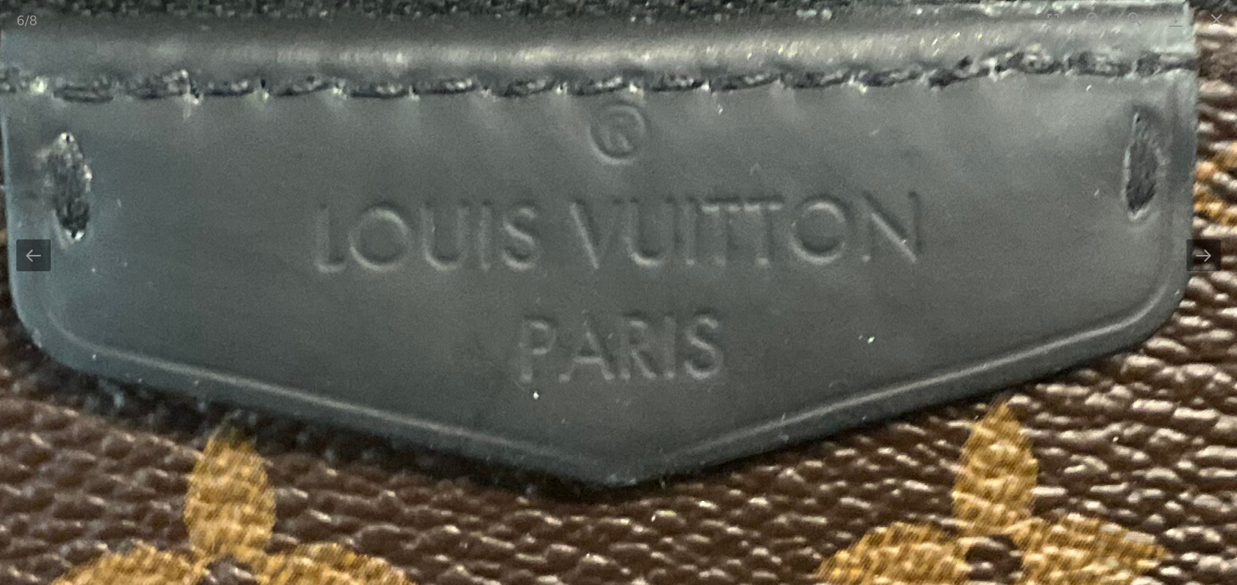
drag, startPoint x: 796, startPoint y: 287, endPoint x: 584, endPoint y: 235, distance: 217.9
click at [584, 235] on img at bounding box center [590, 210] width 2472 height 2472
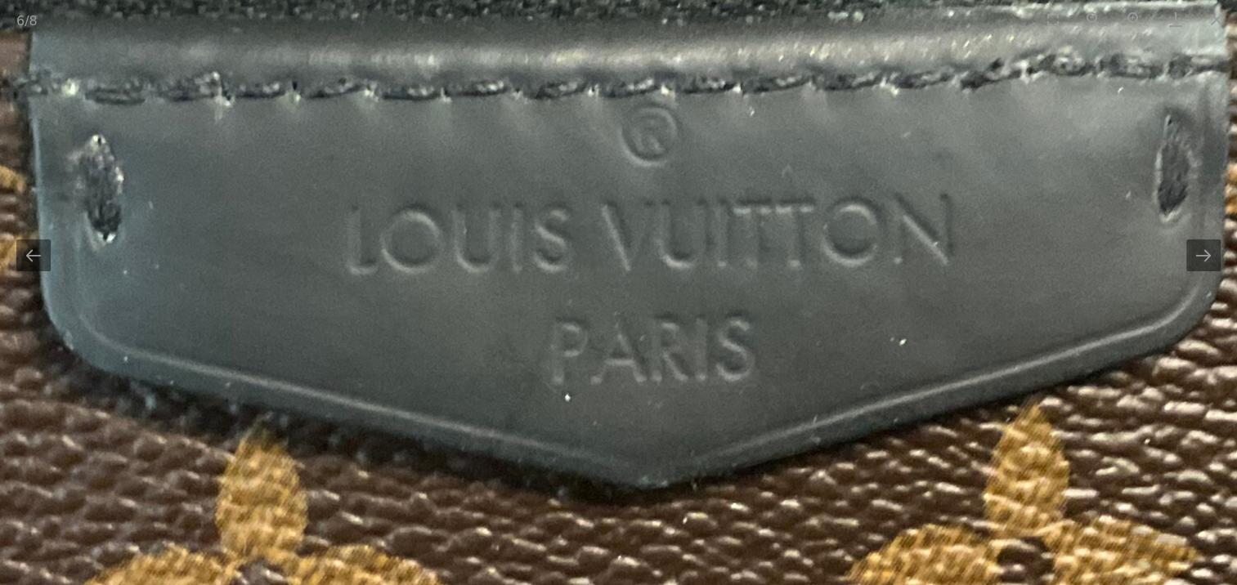
drag, startPoint x: 819, startPoint y: 311, endPoint x: 884, endPoint y: 315, distance: 65.5
click at [884, 315] on img at bounding box center [622, 212] width 2472 height 2472
click at [884, 315] on img at bounding box center [623, 212] width 2472 height 2472
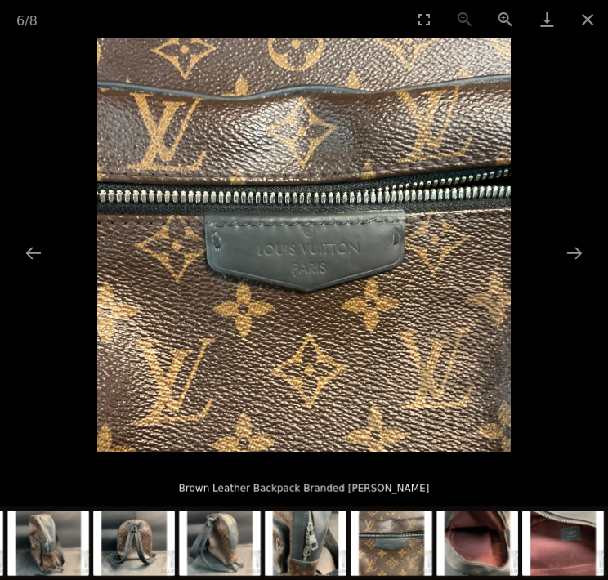
click at [302, 253] on img at bounding box center [304, 245] width 414 height 414
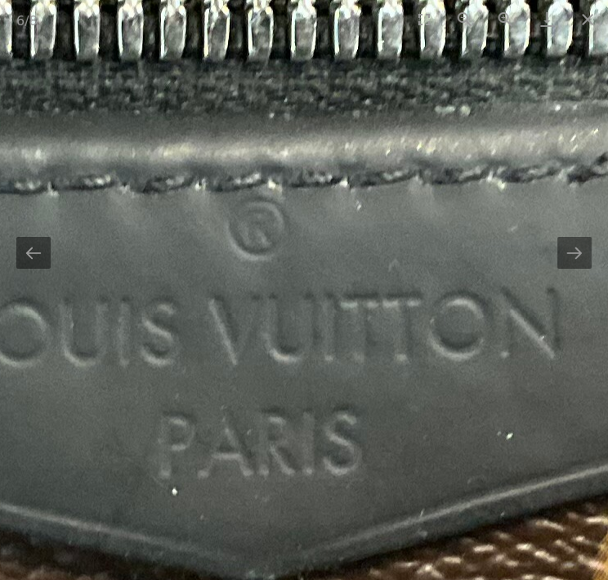
drag, startPoint x: 551, startPoint y: 384, endPoint x: 465, endPoint y: 360, distance: 89.3
click at [465, 360] on img at bounding box center [230, 307] width 2472 height 2472
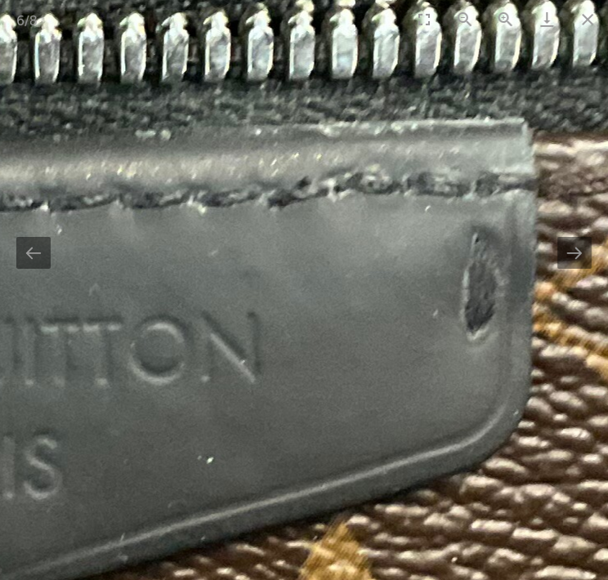
drag, startPoint x: 518, startPoint y: 297, endPoint x: 235, endPoint y: 322, distance: 283.9
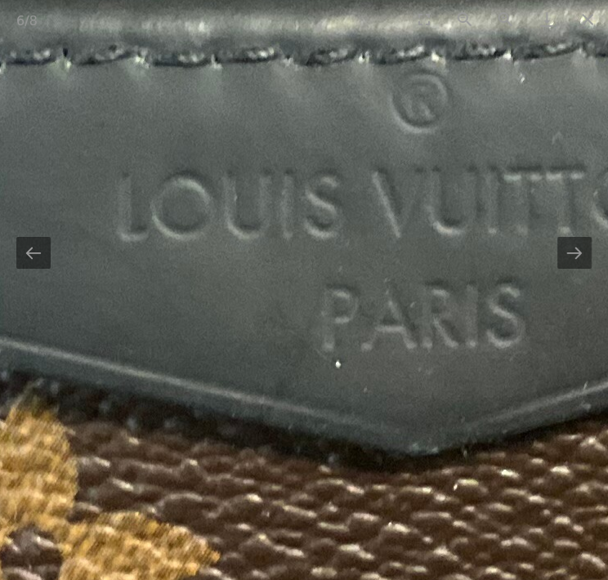
drag, startPoint x: 226, startPoint y: 338, endPoint x: 741, endPoint y: 187, distance: 537.4
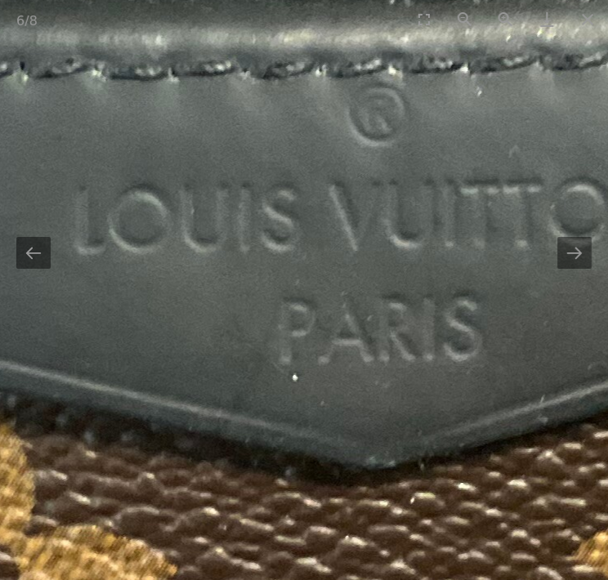
drag, startPoint x: 392, startPoint y: 318, endPoint x: 276, endPoint y: 338, distance: 117.7
click at [276, 338] on img at bounding box center [350, 192] width 2472 height 2472
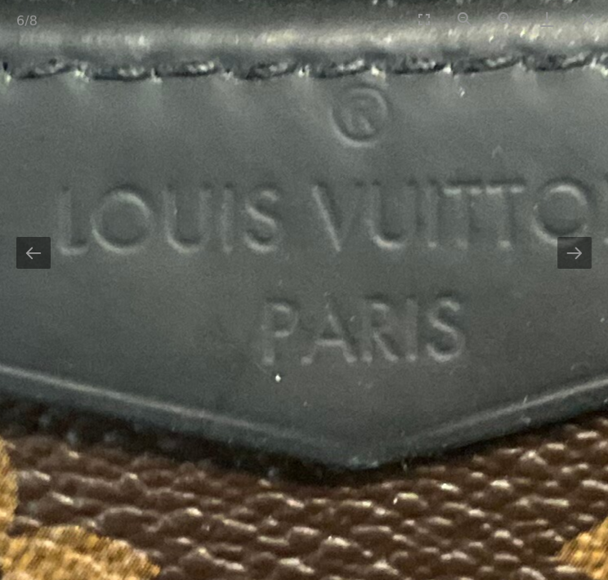
click at [369, 207] on img at bounding box center [334, 193] width 2472 height 2472
click at [369, 207] on img at bounding box center [335, 193] width 2472 height 2472
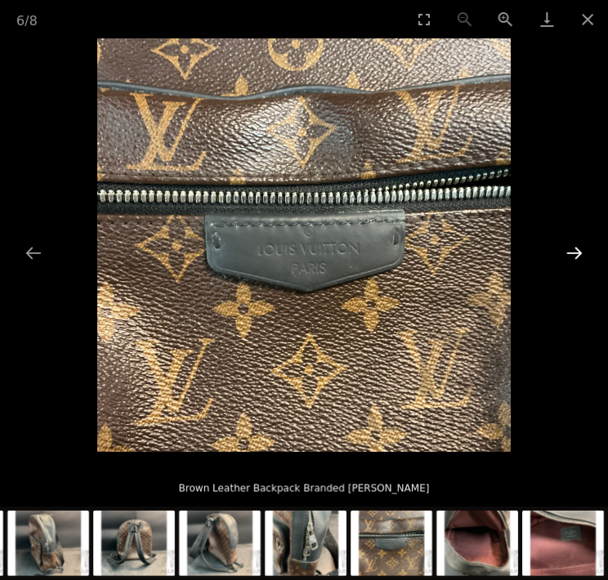
click at [579, 252] on button "Next slide" at bounding box center [574, 253] width 34 height 32
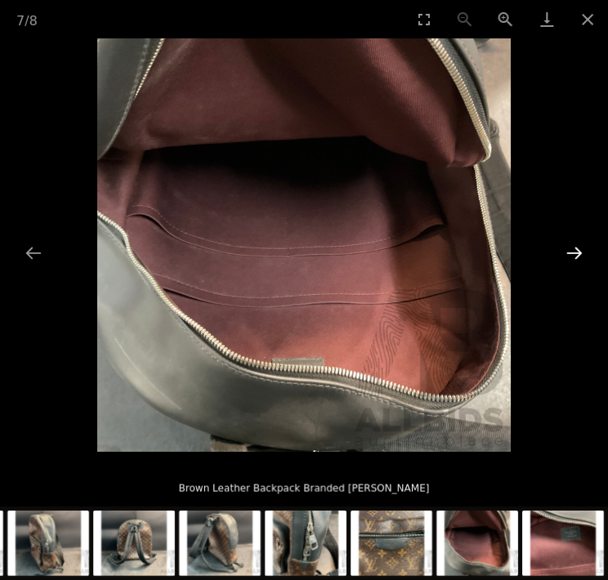
click at [579, 252] on button "Next slide" at bounding box center [574, 253] width 34 height 32
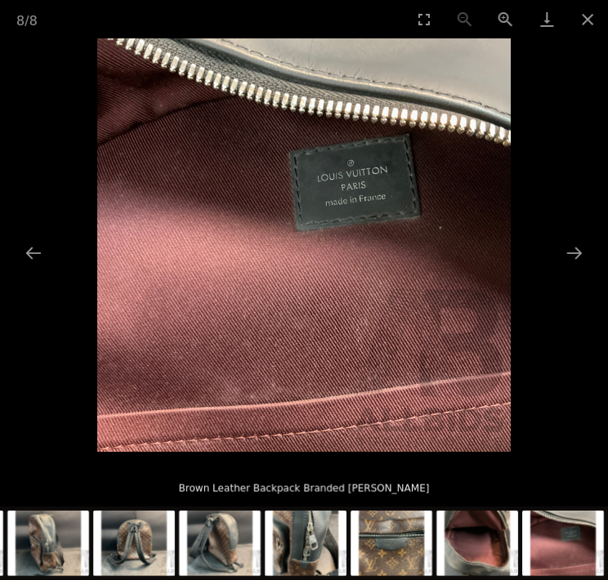
click at [356, 178] on img at bounding box center [304, 245] width 414 height 414
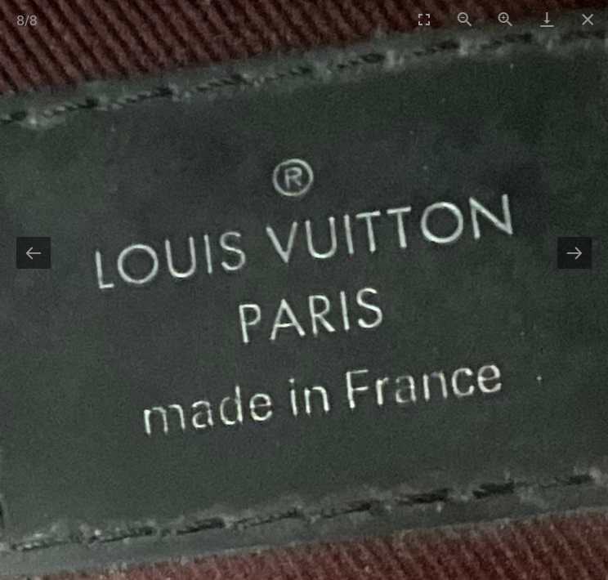
drag, startPoint x: 353, startPoint y: 347, endPoint x: 324, endPoint y: 315, distance: 43.4
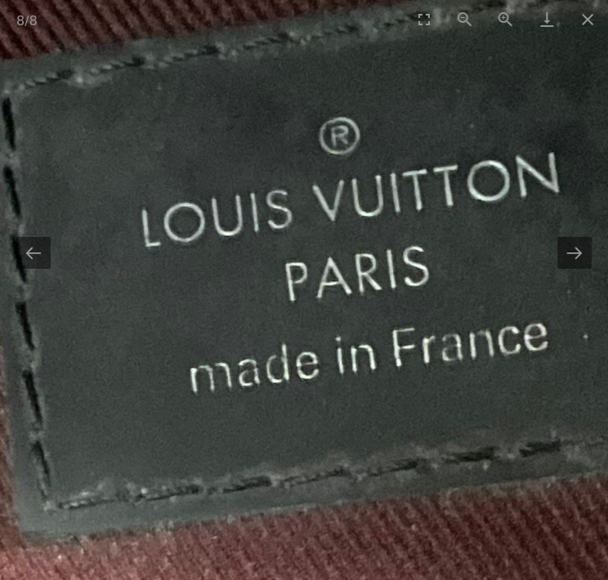
drag, startPoint x: 123, startPoint y: 289, endPoint x: 140, endPoint y: 251, distance: 41.0
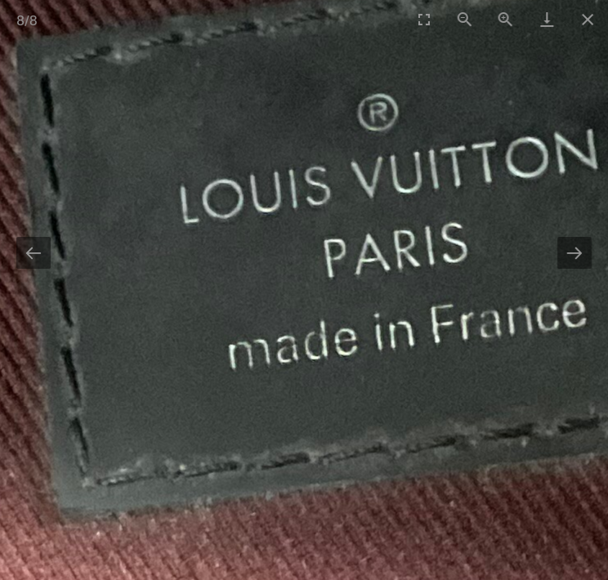
drag, startPoint x: 408, startPoint y: 260, endPoint x: 479, endPoint y: 235, distance: 75.5
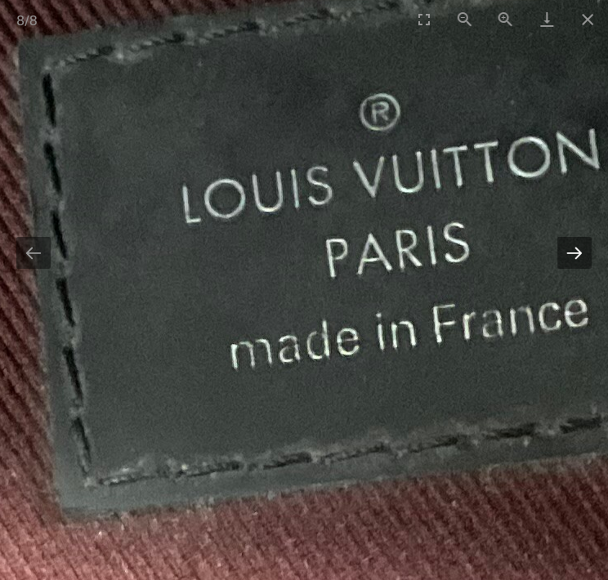
click at [582, 255] on button "Next slide" at bounding box center [574, 253] width 34 height 32
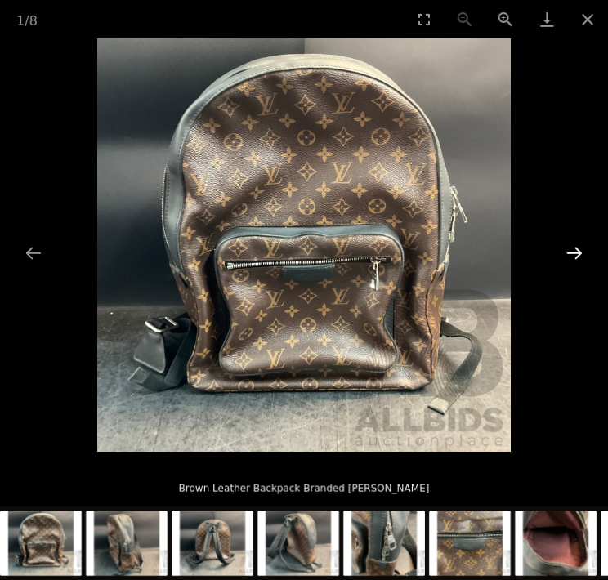
click at [582, 255] on button "Next slide" at bounding box center [574, 253] width 34 height 32
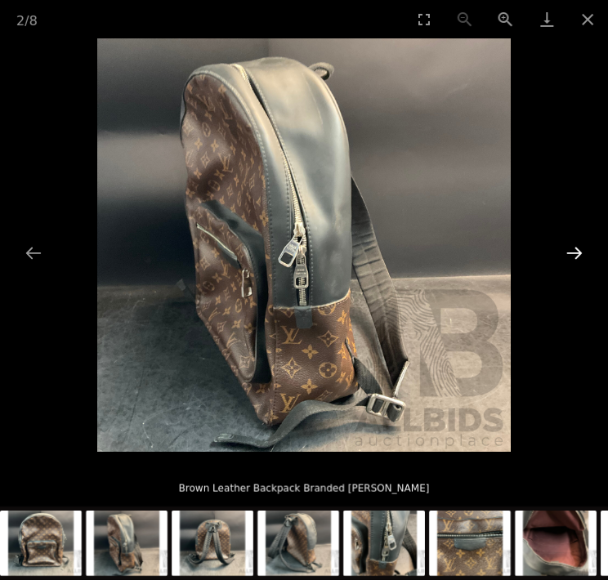
click at [582, 255] on button "Next slide" at bounding box center [574, 253] width 34 height 32
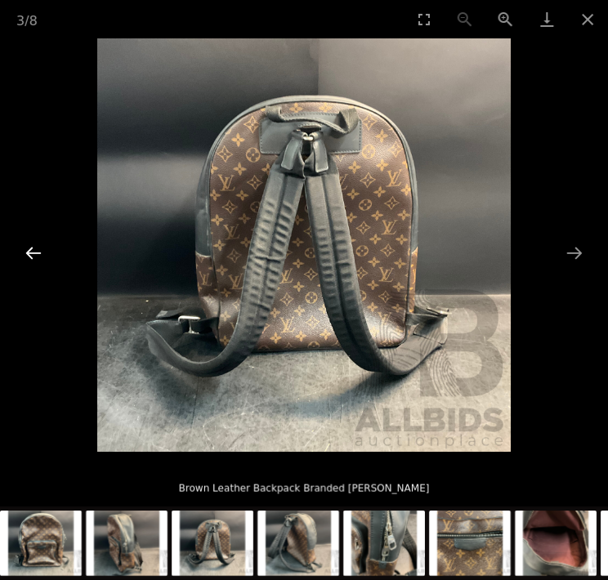
click at [36, 249] on button "Previous slide" at bounding box center [33, 253] width 34 height 32
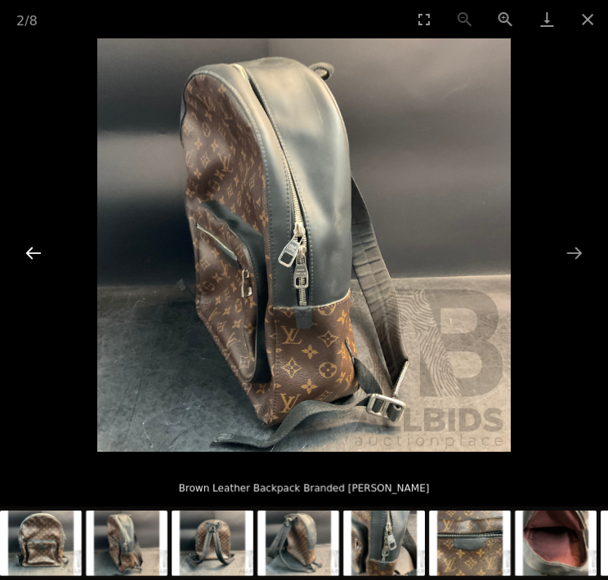
click at [36, 249] on button "Previous slide" at bounding box center [33, 253] width 34 height 32
